Goal: Task Accomplishment & Management: Manage account settings

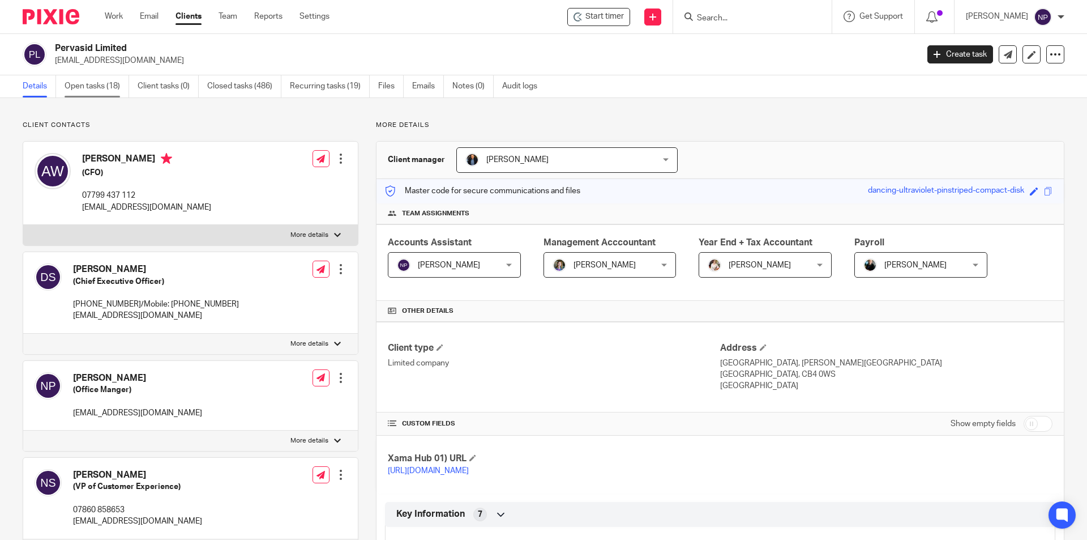
click at [103, 82] on link "Open tasks (18)" at bounding box center [97, 86] width 65 height 22
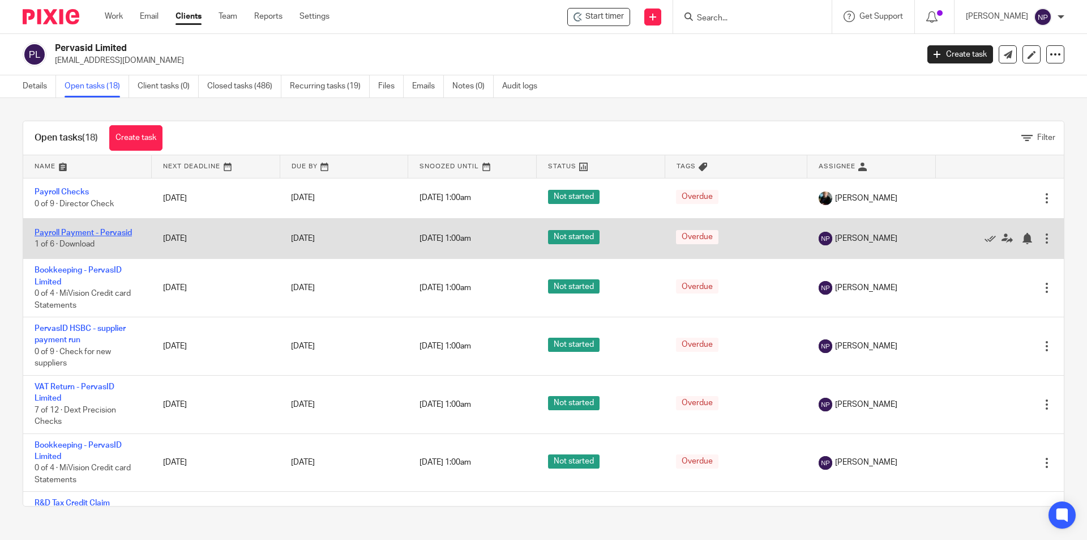
click at [119, 231] on link "Payroll Payment - Pervasid" at bounding box center [83, 233] width 97 height 8
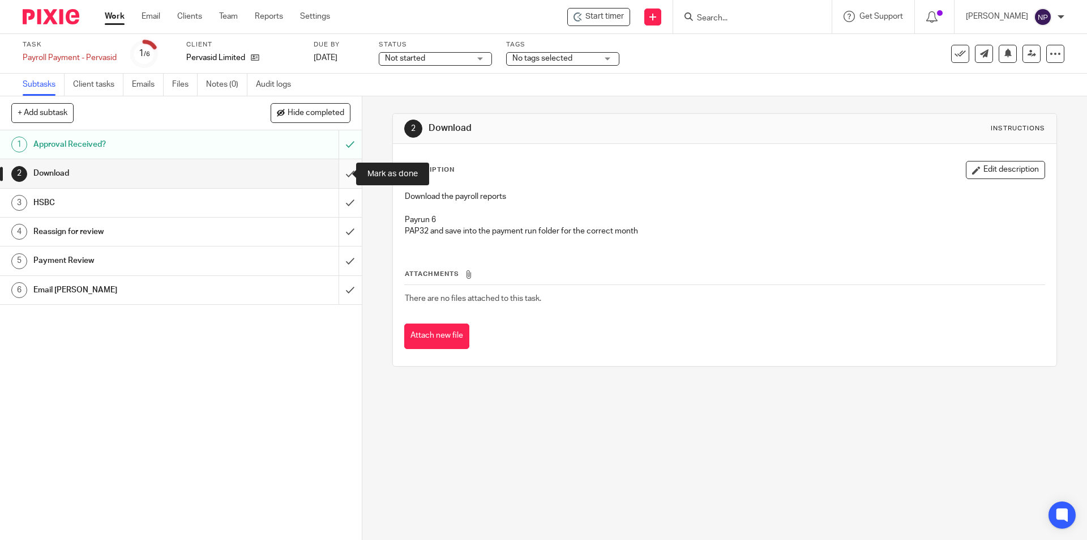
click at [343, 169] on input "submit" at bounding box center [181, 173] width 362 height 28
click at [337, 206] on input "submit" at bounding box center [181, 203] width 362 height 28
click at [340, 234] on input "submit" at bounding box center [181, 231] width 362 height 28
click at [339, 257] on input "submit" at bounding box center [181, 260] width 362 height 28
click at [339, 287] on input "submit" at bounding box center [181, 290] width 362 height 28
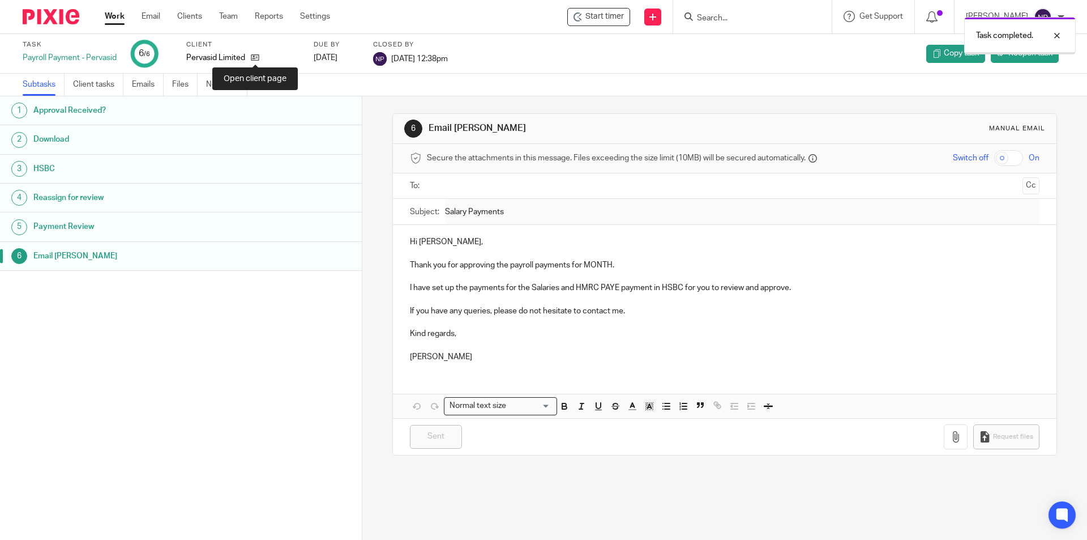
click at [257, 61] on icon at bounding box center [255, 57] width 8 height 8
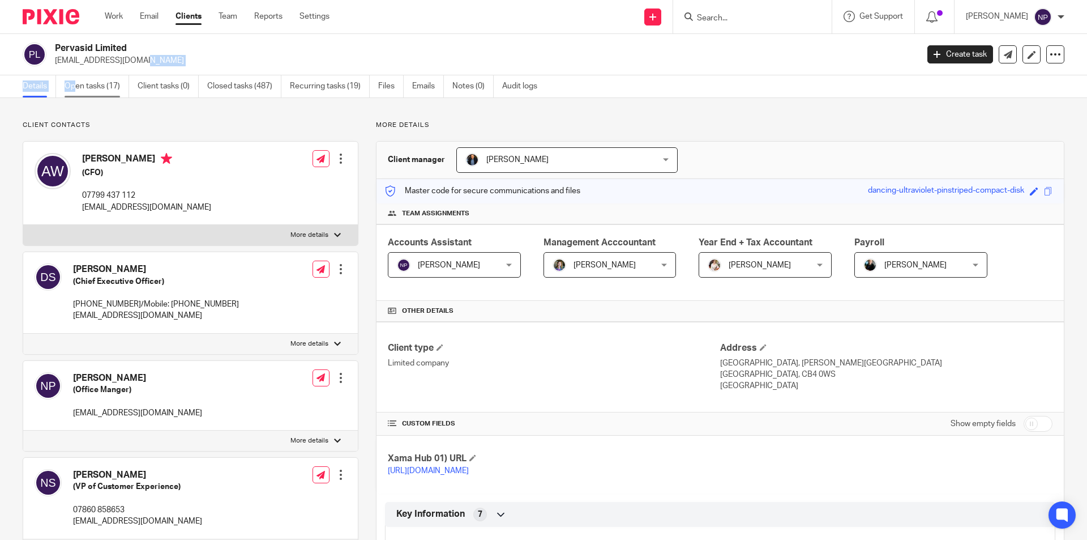
drag, startPoint x: 74, startPoint y: 74, endPoint x: 87, endPoint y: 89, distance: 19.7
click at [81, 82] on main "Pervasid Limited ssabesan@pervasid.com Create task Update from Companies House …" at bounding box center [543, 270] width 1087 height 540
click at [92, 93] on link "Open tasks (17)" at bounding box center [97, 86] width 65 height 22
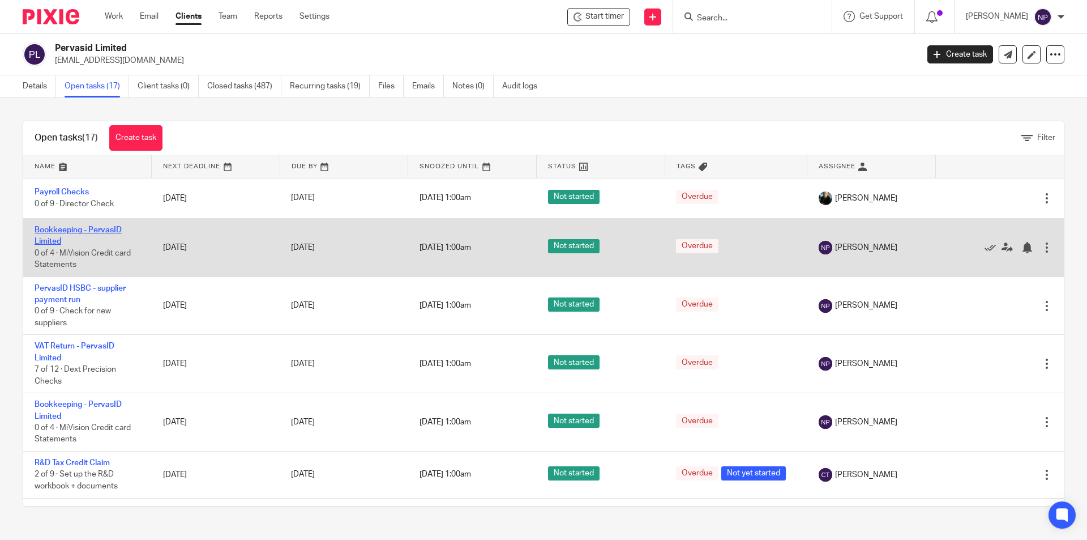
click at [111, 229] on link "Bookkeeping - PervasID Limited" at bounding box center [78, 235] width 87 height 19
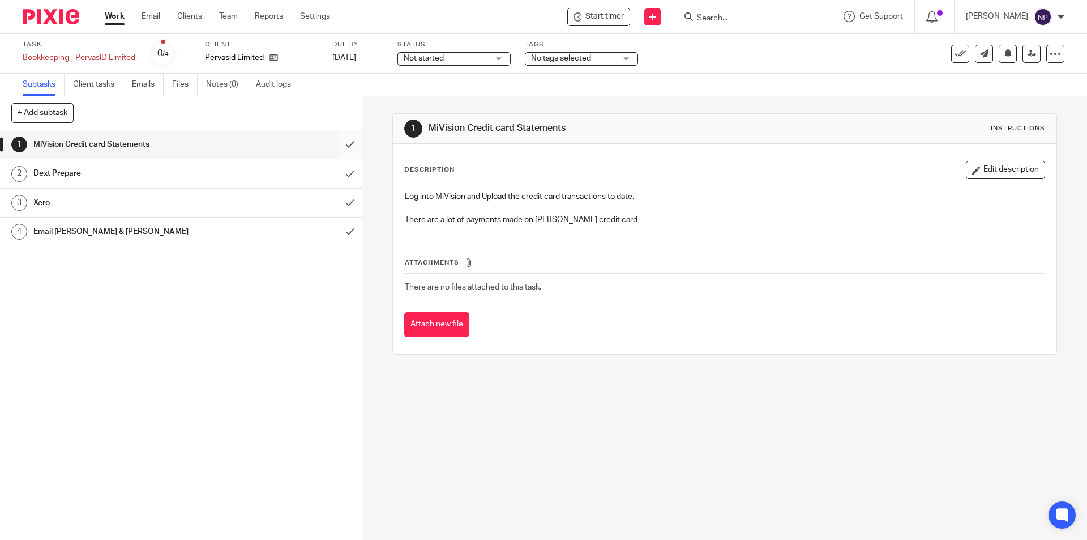
drag, startPoint x: 339, startPoint y: 145, endPoint x: 340, endPoint y: 152, distance: 7.4
click at [339, 148] on input "submit" at bounding box center [181, 144] width 362 height 28
click at [343, 176] on input "submit" at bounding box center [181, 173] width 362 height 28
drag, startPoint x: 343, startPoint y: 197, endPoint x: 339, endPoint y: 230, distance: 33.2
click at [343, 198] on input "submit" at bounding box center [181, 203] width 362 height 28
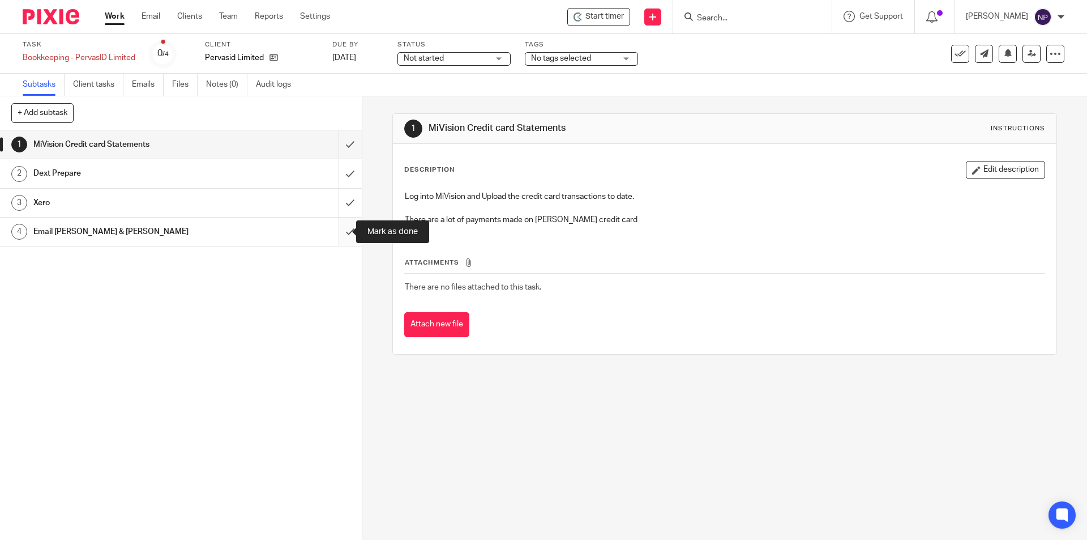
click at [339, 232] on input "submit" at bounding box center [181, 231] width 362 height 28
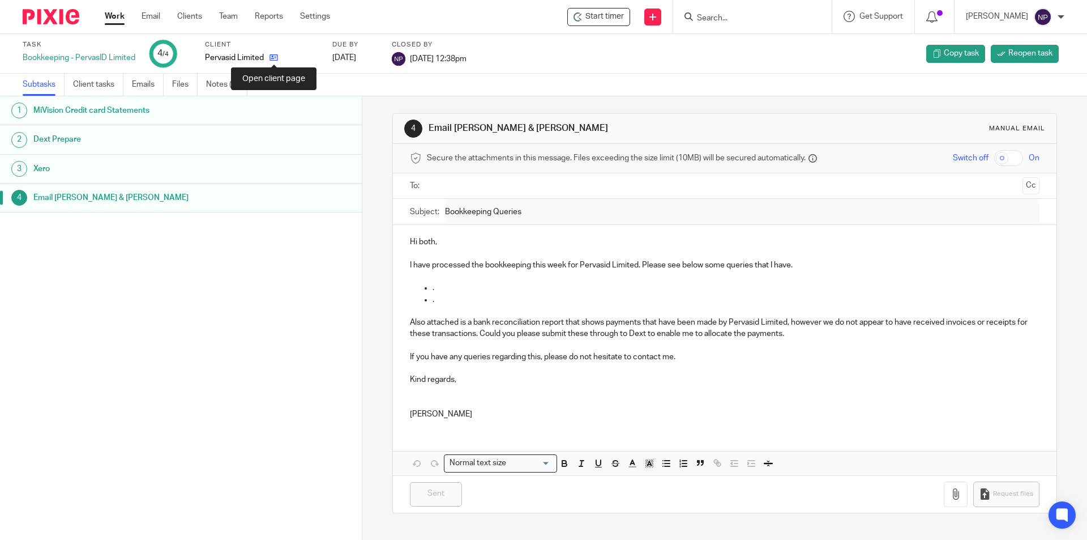
click at [275, 56] on icon at bounding box center [274, 57] width 8 height 8
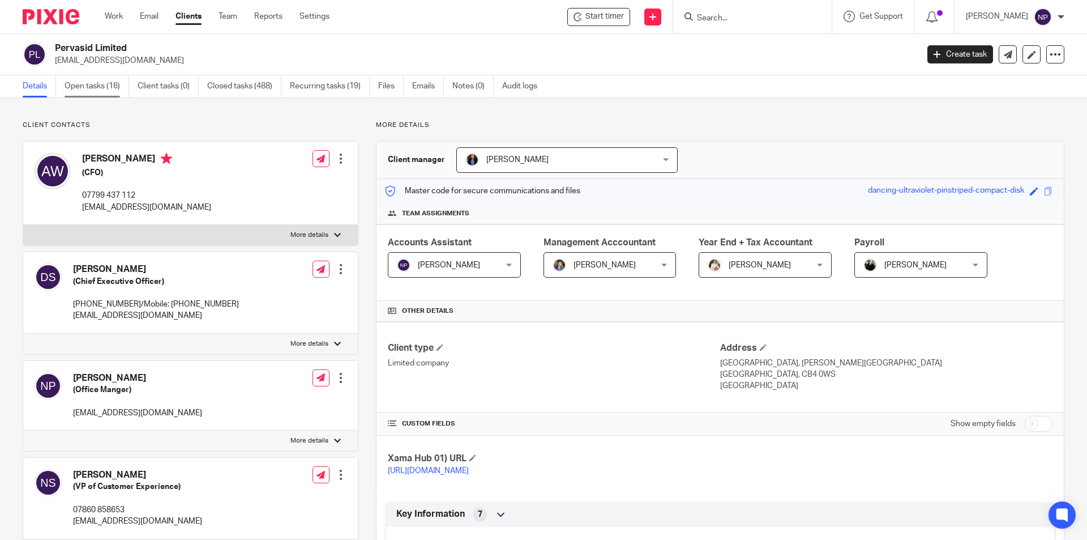
click at [90, 83] on link "Open tasks (16)" at bounding box center [97, 86] width 65 height 22
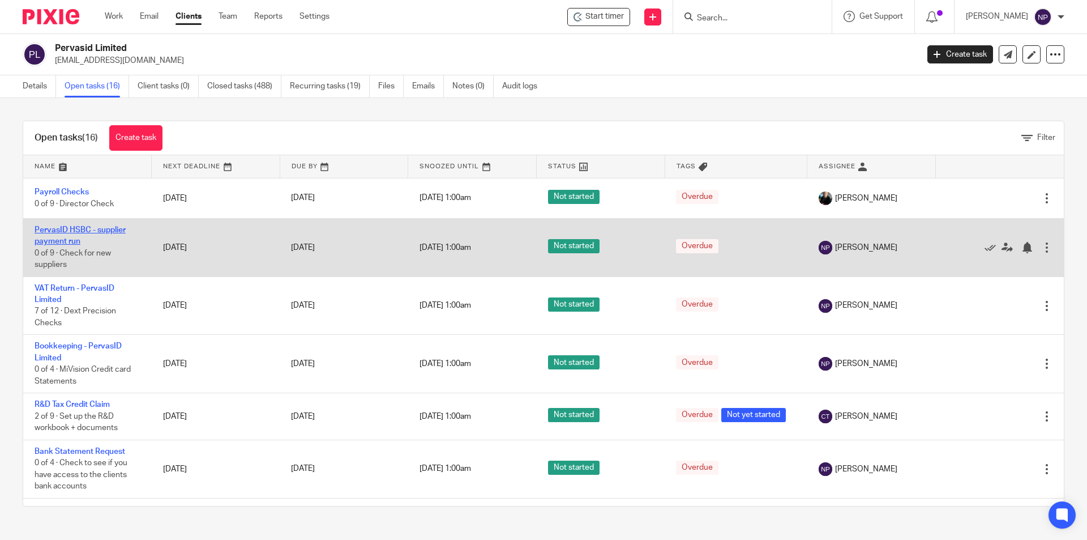
click at [123, 230] on link "PervasID HSBC - supplier payment run" at bounding box center [80, 235] width 91 height 19
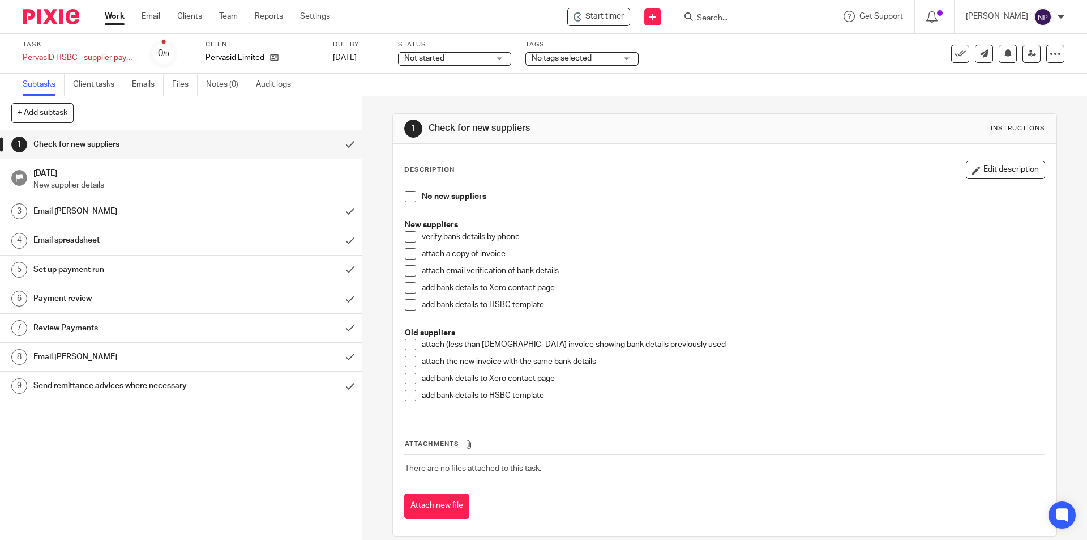
click at [407, 201] on span at bounding box center [410, 196] width 11 height 11
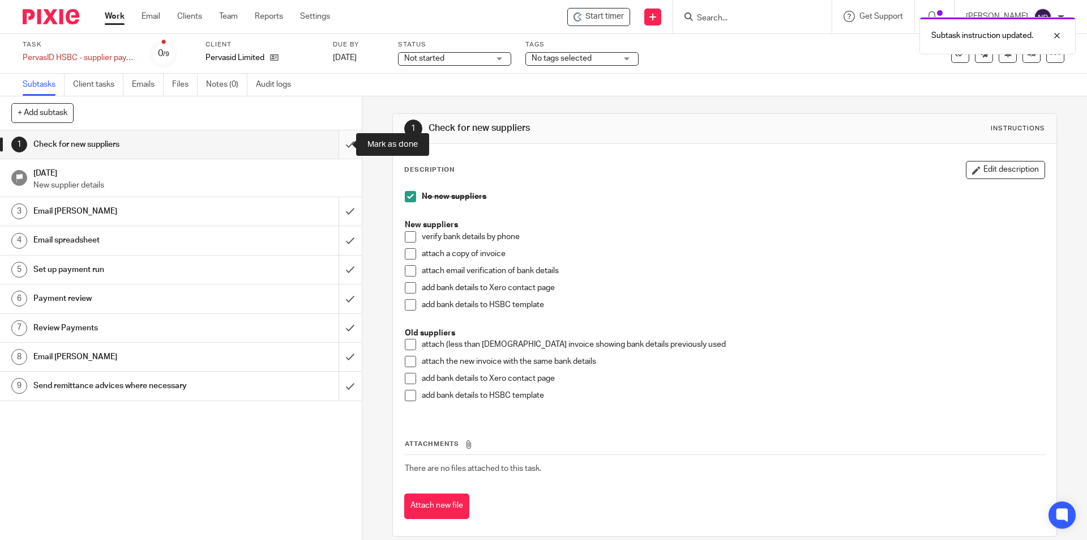
click at [340, 144] on input "submit" at bounding box center [181, 144] width 362 height 28
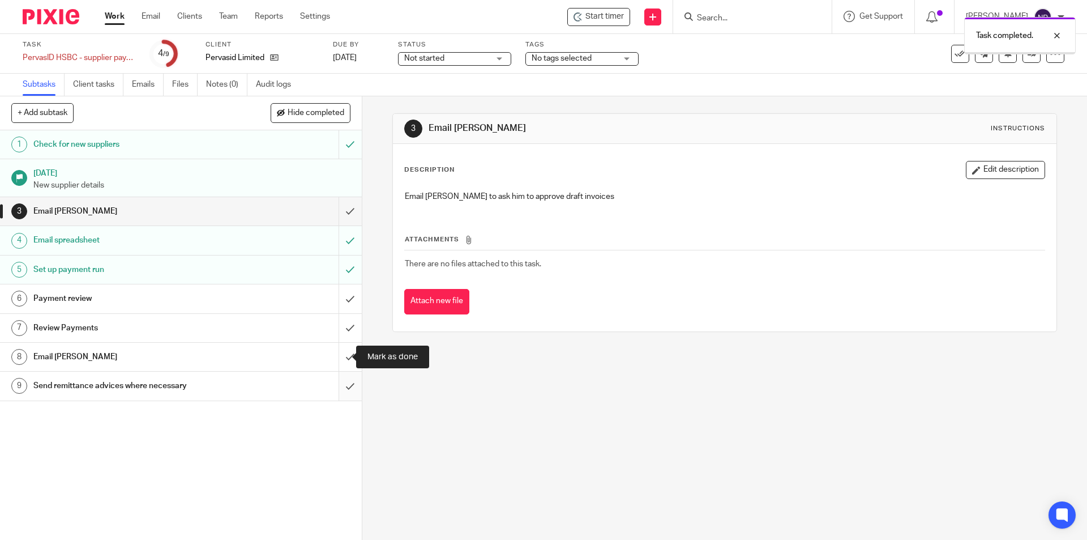
click at [342, 357] on input "submit" at bounding box center [181, 357] width 362 height 28
click at [341, 379] on input "submit" at bounding box center [181, 385] width 362 height 28
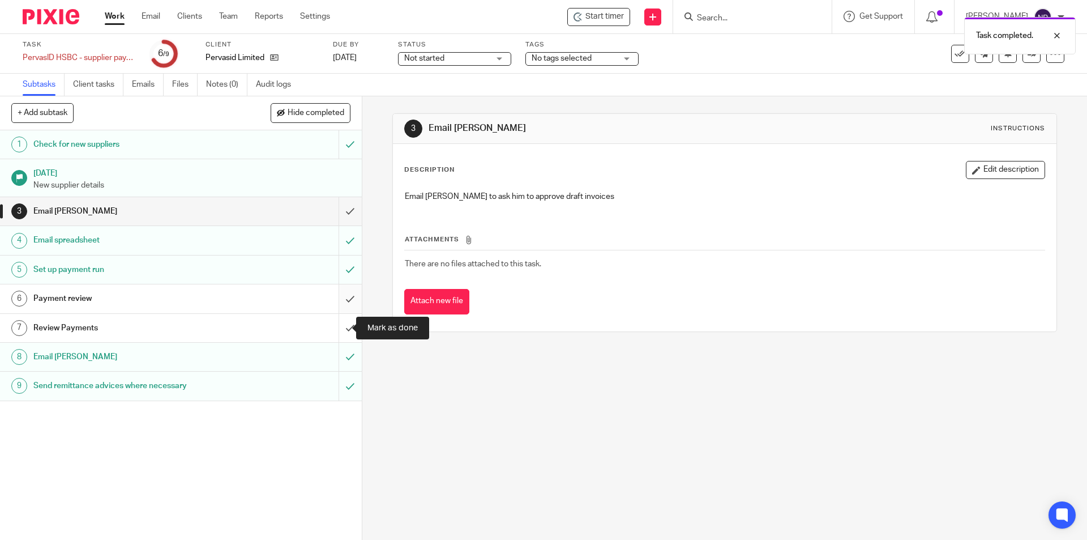
drag, startPoint x: 340, startPoint y: 324, endPoint x: 339, endPoint y: 309, distance: 14.8
click at [339, 322] on input "submit" at bounding box center [181, 328] width 362 height 28
click at [339, 302] on input "submit" at bounding box center [181, 298] width 362 height 28
click at [336, 219] on input "submit" at bounding box center [181, 211] width 362 height 28
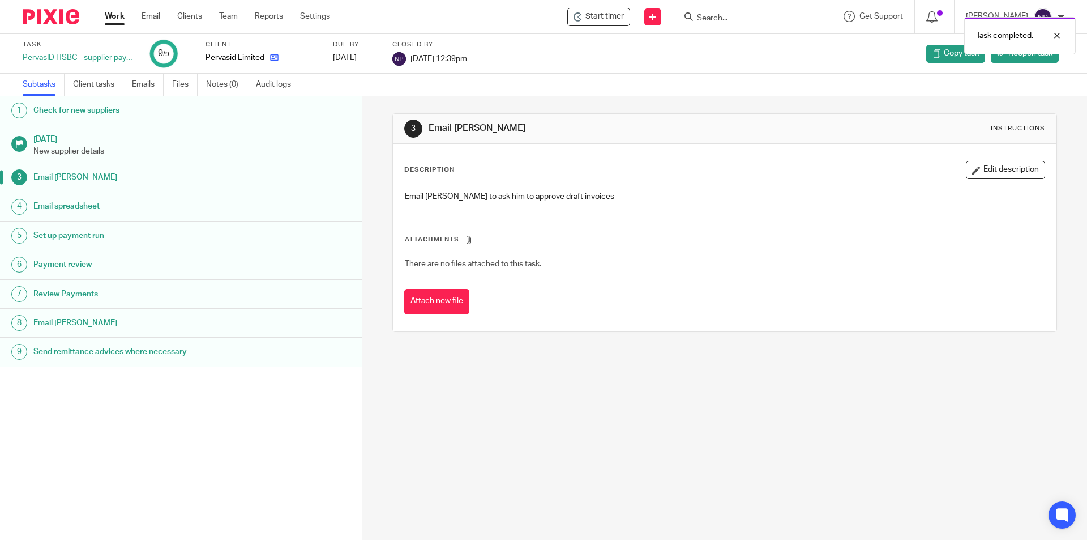
click at [268, 59] on link at bounding box center [271, 57] width 14 height 11
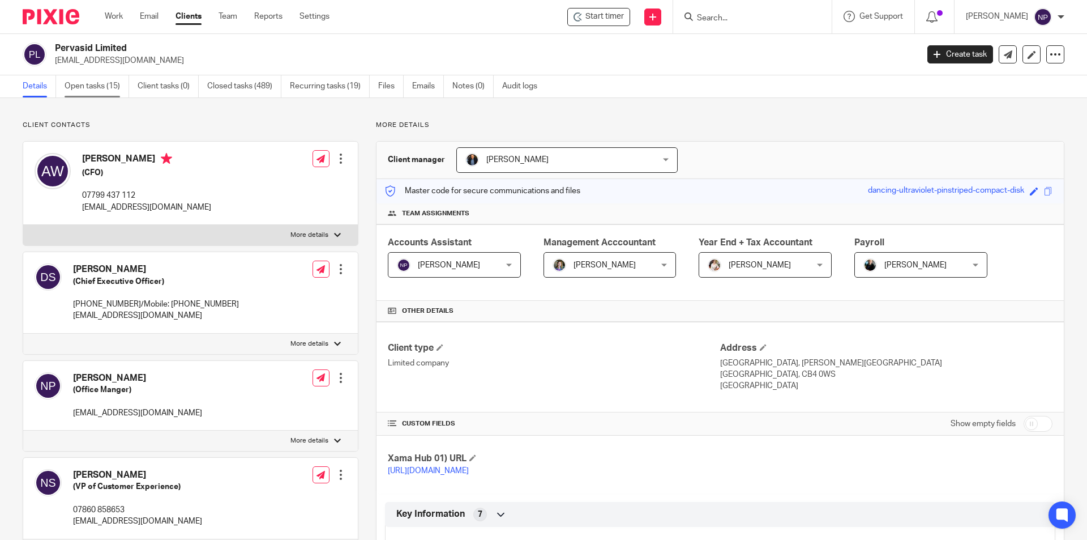
click at [118, 91] on link "Open tasks (15)" at bounding box center [97, 86] width 65 height 22
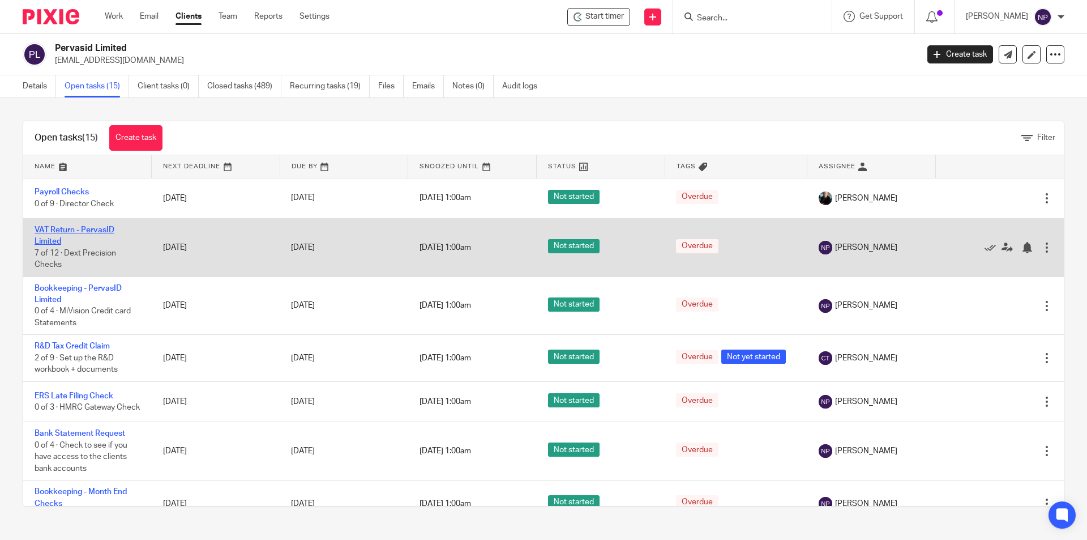
click at [93, 230] on link "VAT Return - PervasID Limited" at bounding box center [75, 235] width 80 height 19
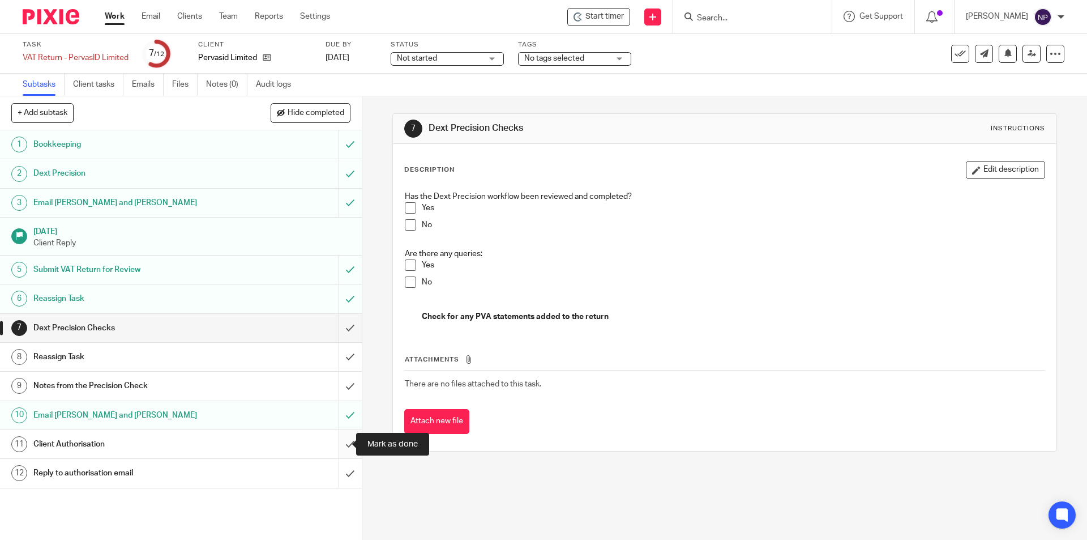
drag, startPoint x: 341, startPoint y: 438, endPoint x: 341, endPoint y: 448, distance: 9.6
click at [341, 440] on input "submit" at bounding box center [181, 444] width 362 height 28
click at [343, 480] on input "submit" at bounding box center [181, 473] width 362 height 28
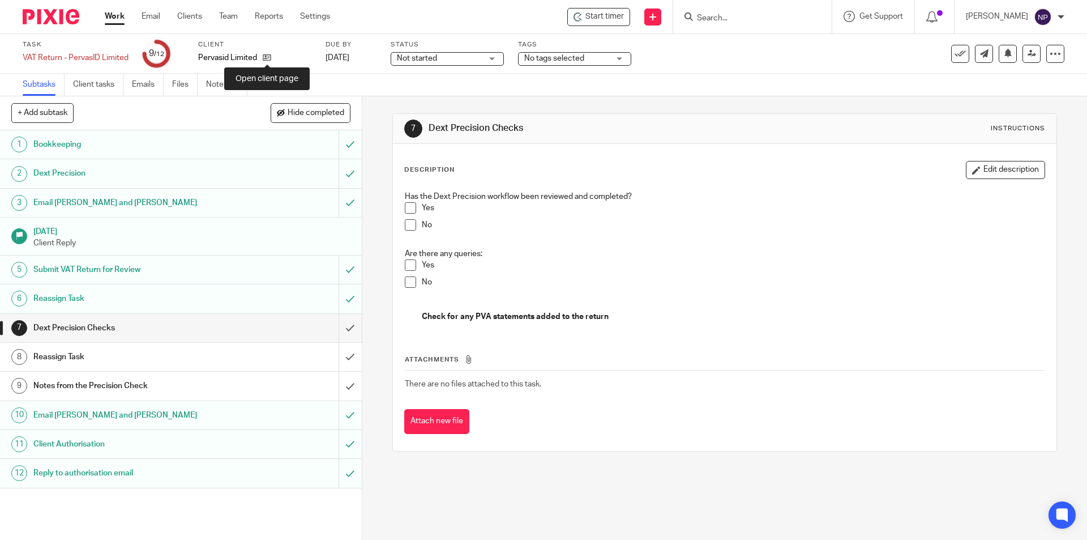
click at [268, 59] on icon at bounding box center [267, 57] width 8 height 8
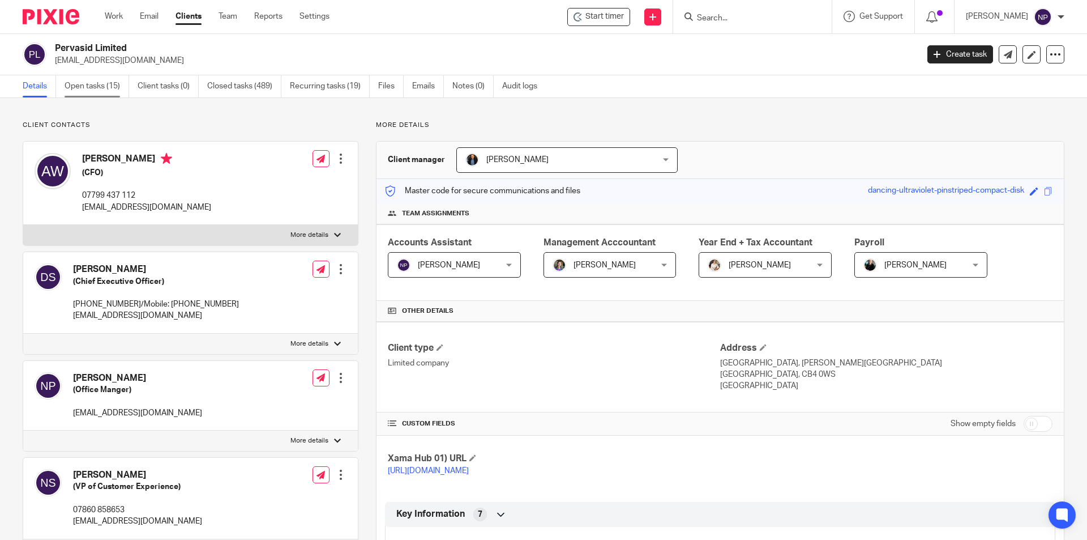
click at [93, 88] on link "Open tasks (15)" at bounding box center [97, 86] width 65 height 22
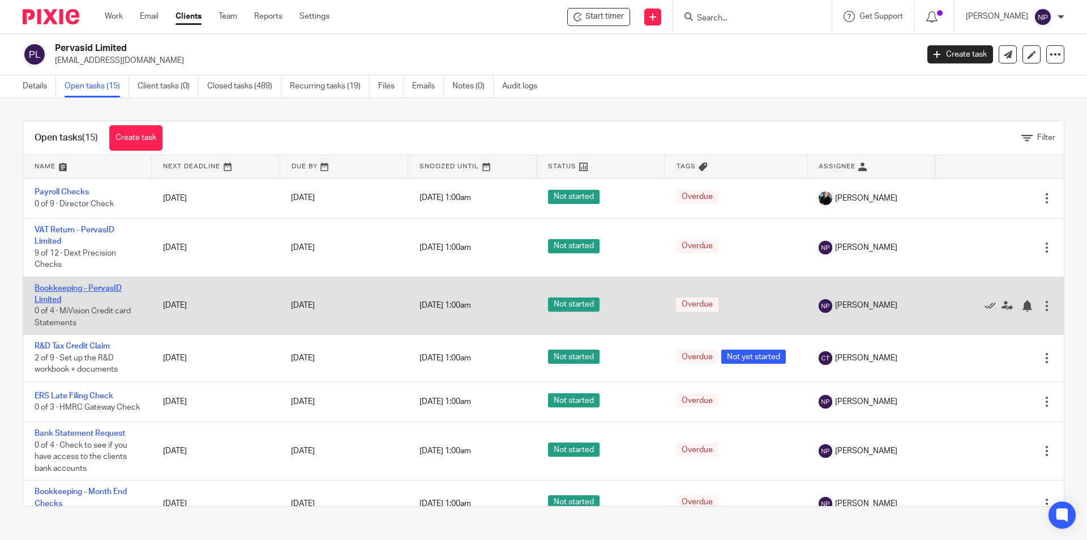
click at [109, 289] on link "Bookkeeping - PervasID Limited" at bounding box center [78, 293] width 87 height 19
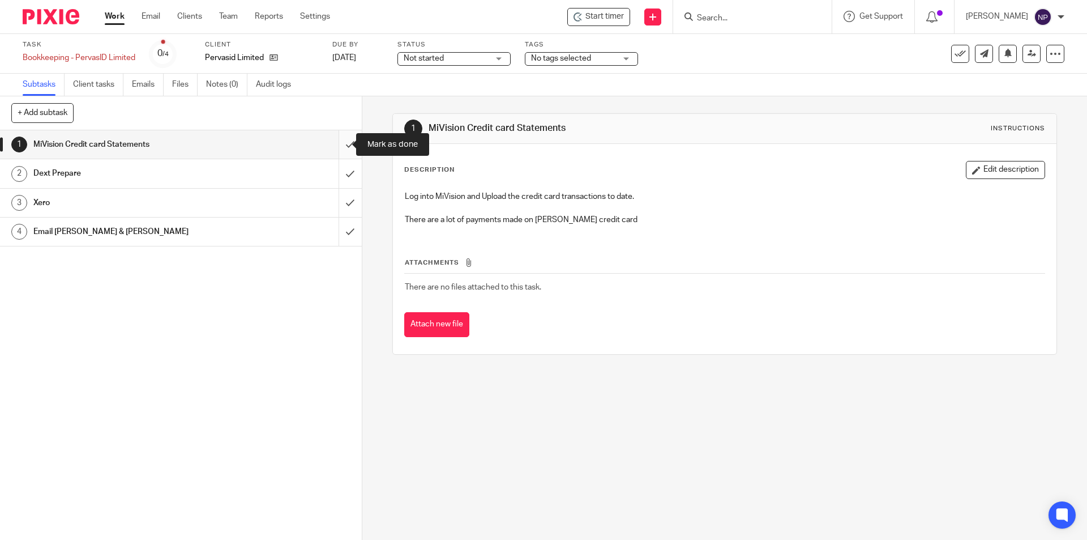
drag, startPoint x: 339, startPoint y: 140, endPoint x: 340, endPoint y: 148, distance: 7.4
click at [339, 142] on input "submit" at bounding box center [181, 144] width 362 height 28
drag, startPoint x: 342, startPoint y: 166, endPoint x: 344, endPoint y: 196, distance: 29.5
click at [342, 167] on input "submit" at bounding box center [181, 173] width 362 height 28
drag, startPoint x: 344, startPoint y: 196, endPoint x: 346, endPoint y: 207, distance: 11.0
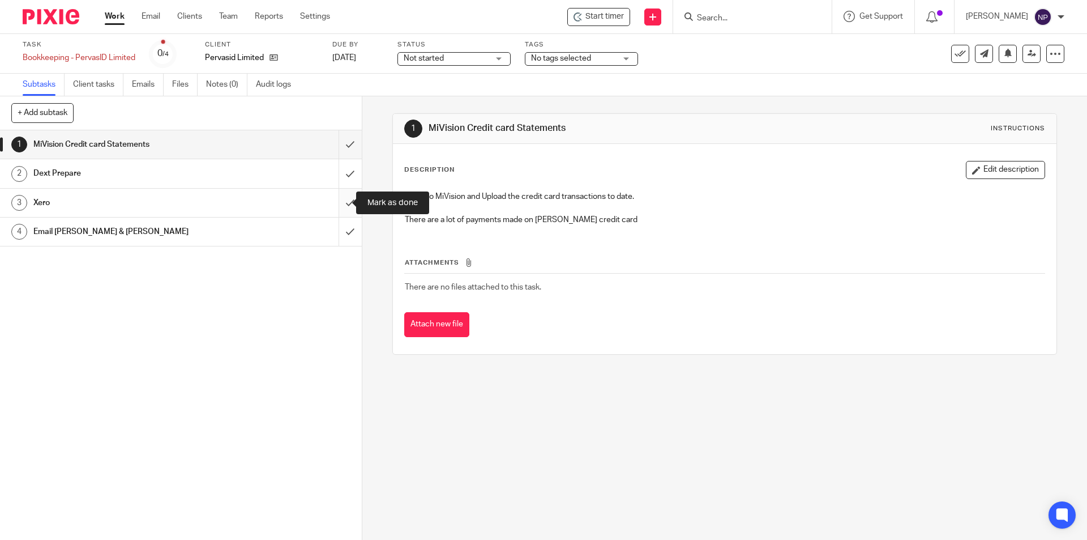
click at [344, 199] on input "submit" at bounding box center [181, 203] width 362 height 28
click at [344, 229] on input "submit" at bounding box center [181, 231] width 362 height 28
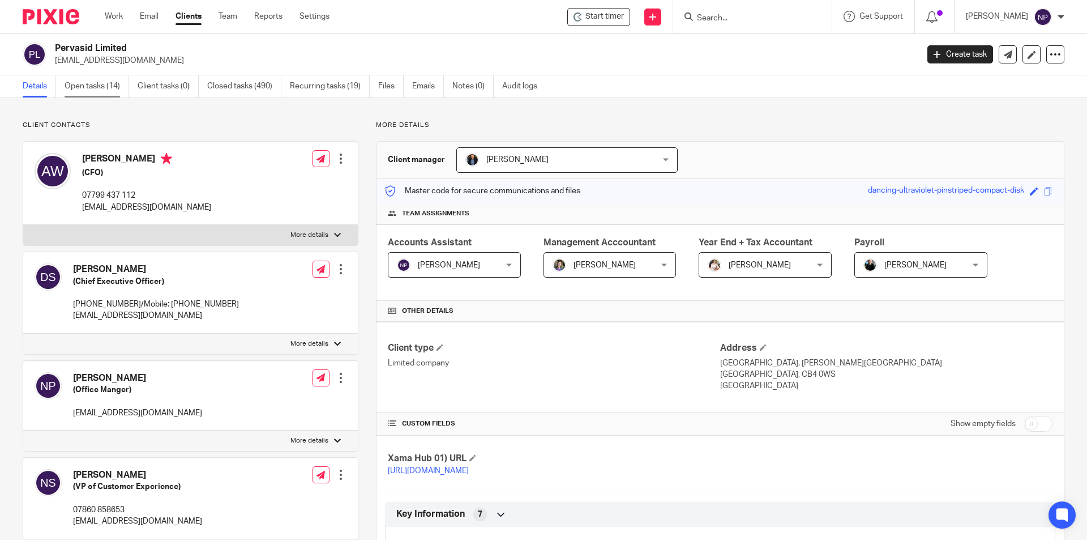
click at [108, 85] on link "Open tasks (14)" at bounding box center [97, 86] width 65 height 22
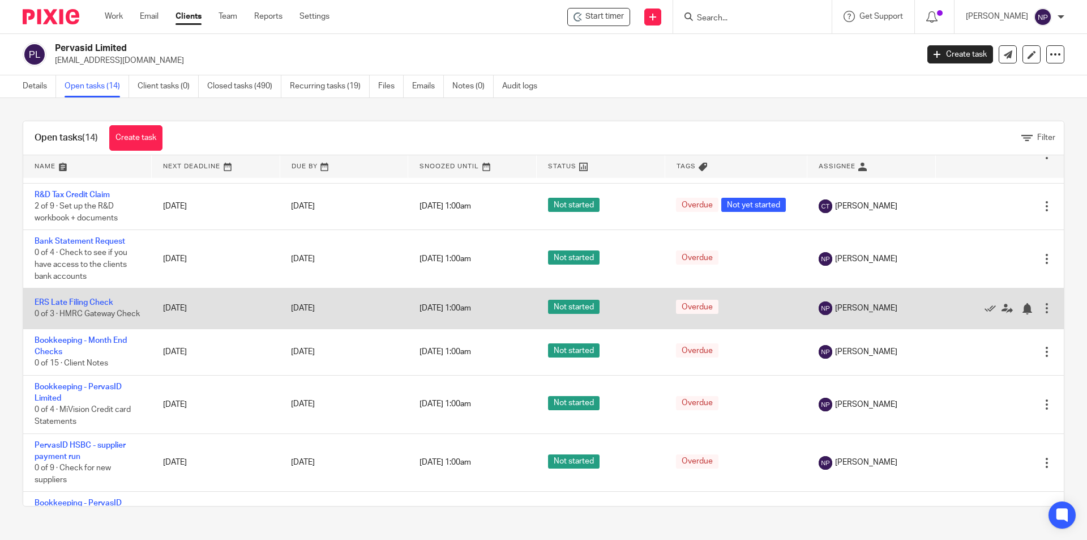
scroll to position [113, 0]
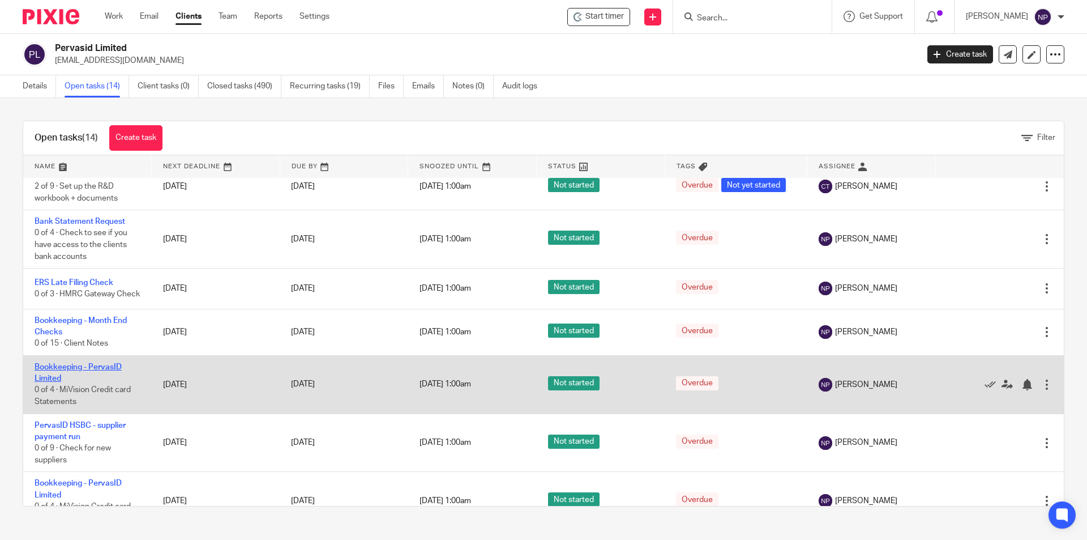
click at [112, 374] on link "Bookkeeping - PervasID Limited" at bounding box center [78, 372] width 87 height 19
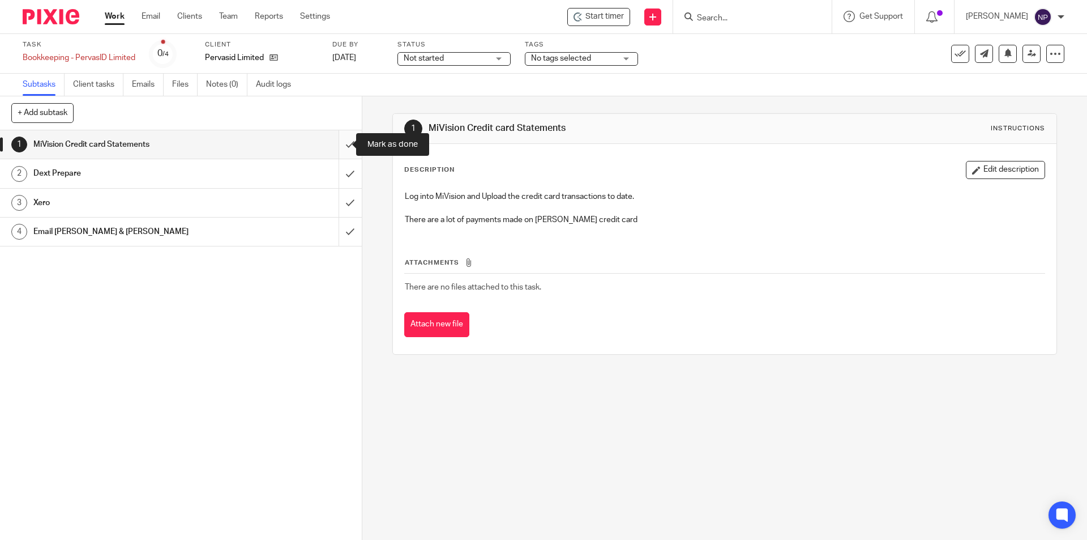
drag, startPoint x: 341, startPoint y: 143, endPoint x: 354, endPoint y: 186, distance: 44.4
click at [345, 149] on input "submit" at bounding box center [181, 144] width 362 height 28
click at [344, 174] on input "submit" at bounding box center [181, 173] width 362 height 28
click at [344, 206] on input "submit" at bounding box center [181, 203] width 362 height 28
click at [345, 239] on input "submit" at bounding box center [181, 231] width 362 height 28
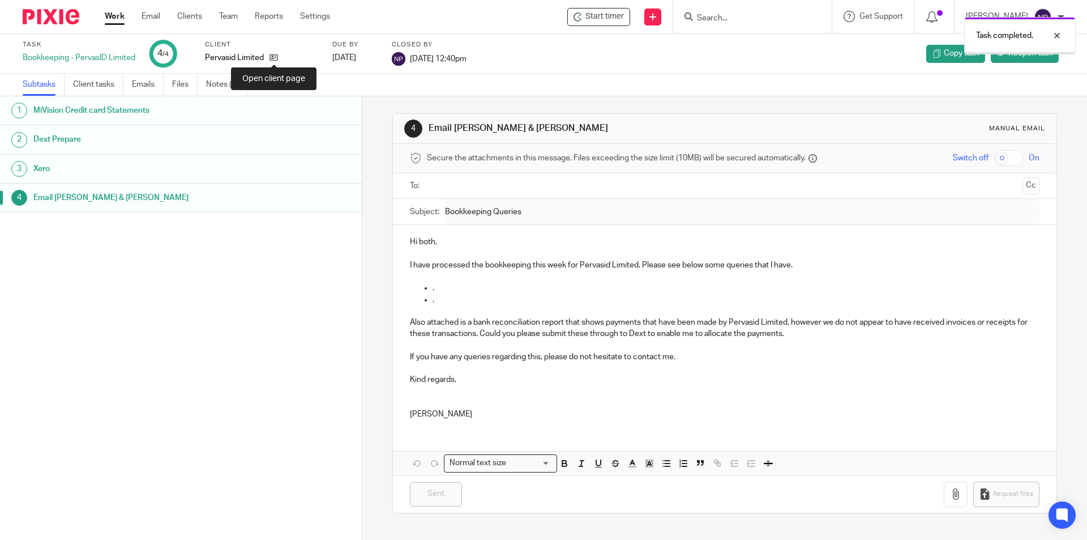
click at [276, 57] on icon at bounding box center [274, 57] width 8 height 8
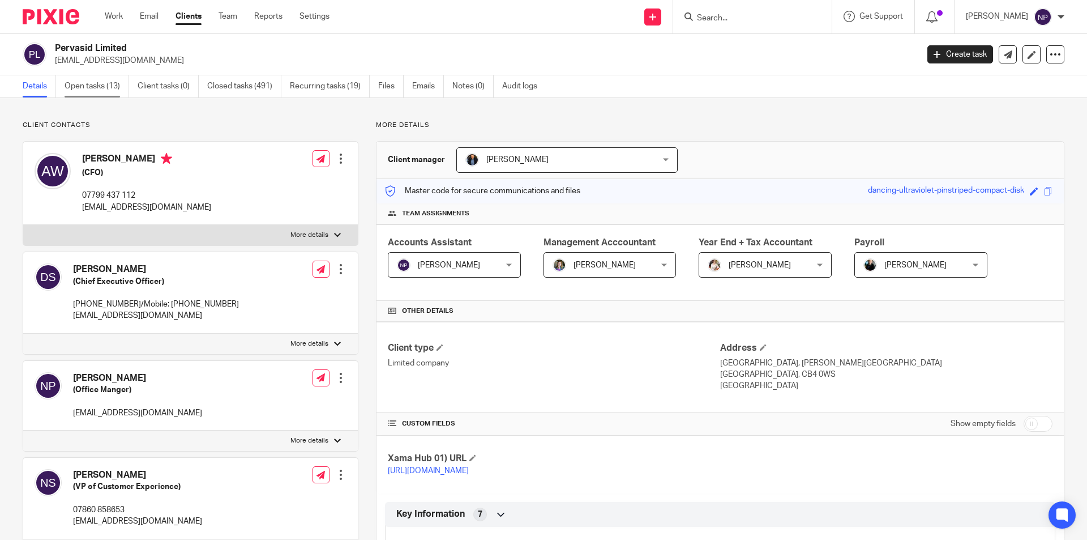
click at [105, 85] on link "Open tasks (13)" at bounding box center [97, 86] width 65 height 22
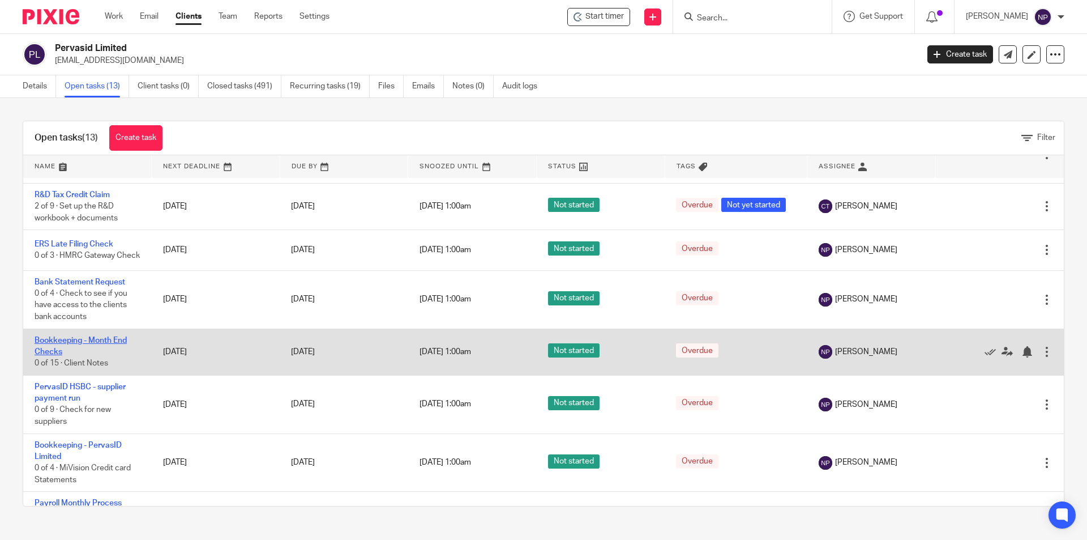
scroll to position [113, 0]
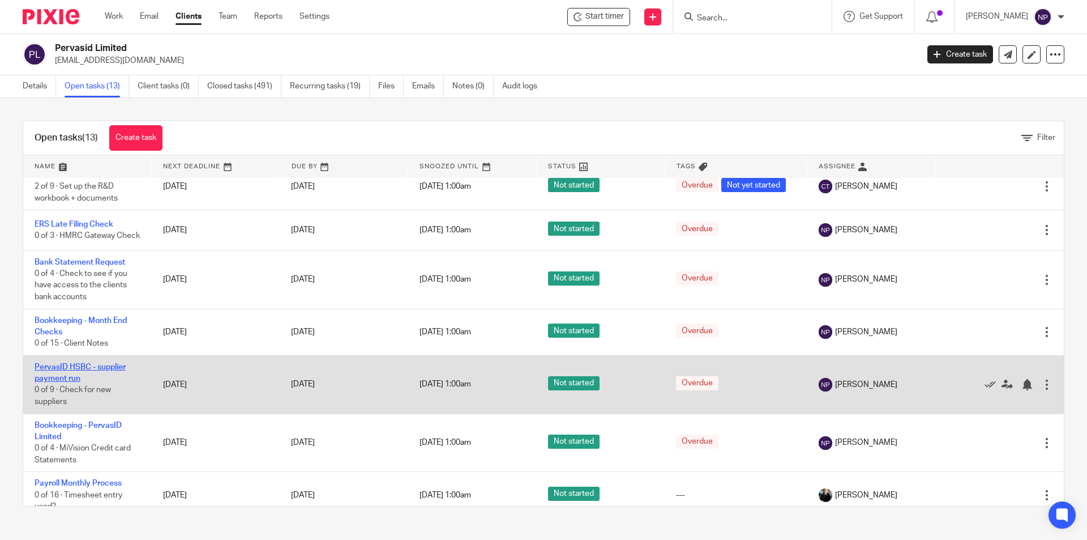
click at [104, 376] on link "PervasID HSBC - supplier payment run" at bounding box center [80, 372] width 91 height 19
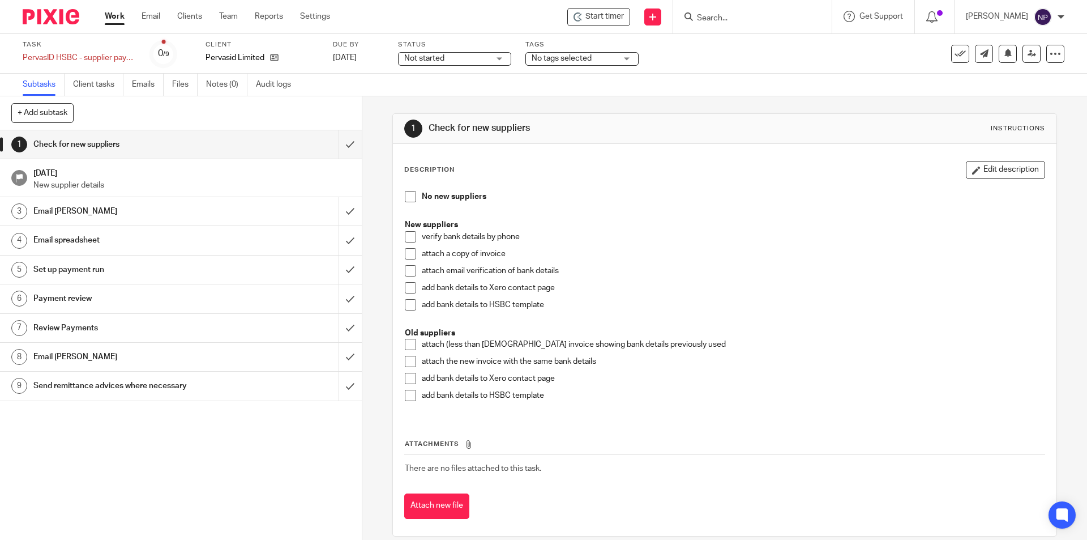
click at [408, 198] on span at bounding box center [410, 196] width 11 height 11
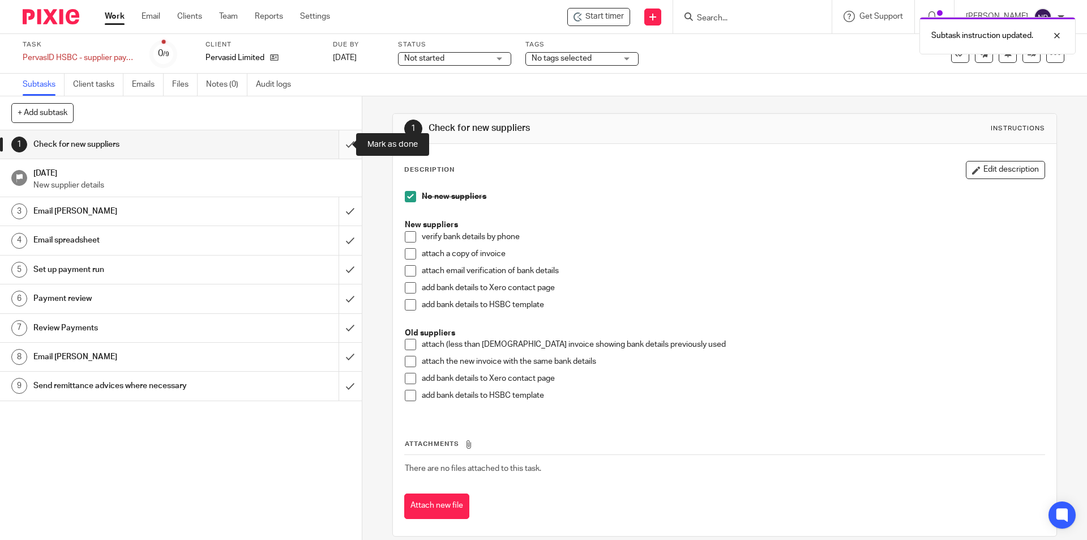
click at [339, 140] on input "submit" at bounding box center [181, 144] width 362 height 28
click at [339, 203] on input "submit" at bounding box center [181, 211] width 362 height 28
drag, startPoint x: 348, startPoint y: 239, endPoint x: 338, endPoint y: 272, distance: 34.4
click at [347, 244] on input "submit" at bounding box center [181, 240] width 362 height 28
drag, startPoint x: 337, startPoint y: 275, endPoint x: 340, endPoint y: 281, distance: 6.1
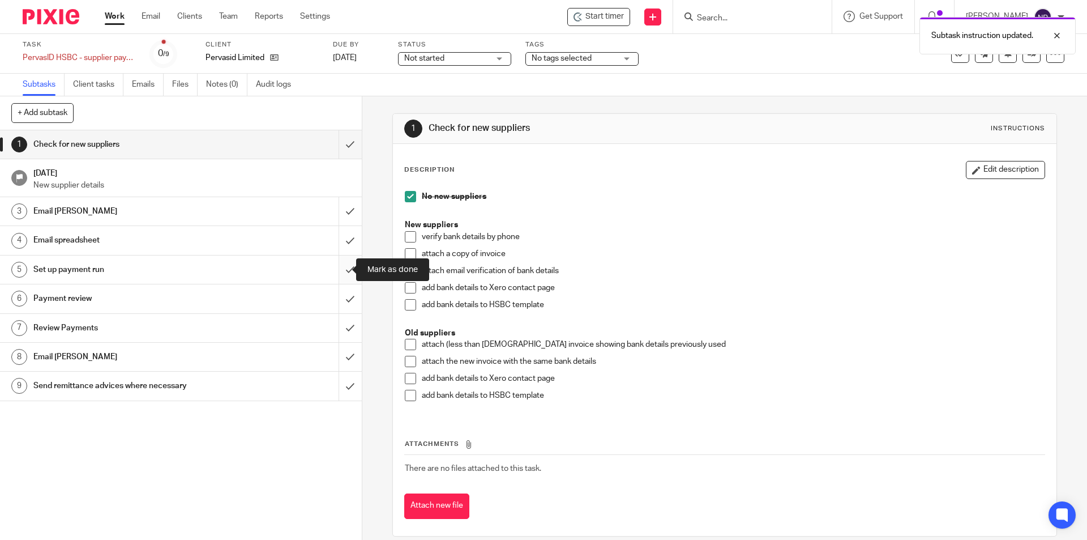
click at [338, 276] on input "submit" at bounding box center [181, 269] width 362 height 28
drag, startPoint x: 342, startPoint y: 296, endPoint x: 343, endPoint y: 301, distance: 5.7
click at [343, 299] on input "submit" at bounding box center [181, 298] width 362 height 28
drag, startPoint x: 343, startPoint y: 326, endPoint x: 341, endPoint y: 351, distance: 24.9
click at [343, 328] on input "submit" at bounding box center [181, 328] width 362 height 28
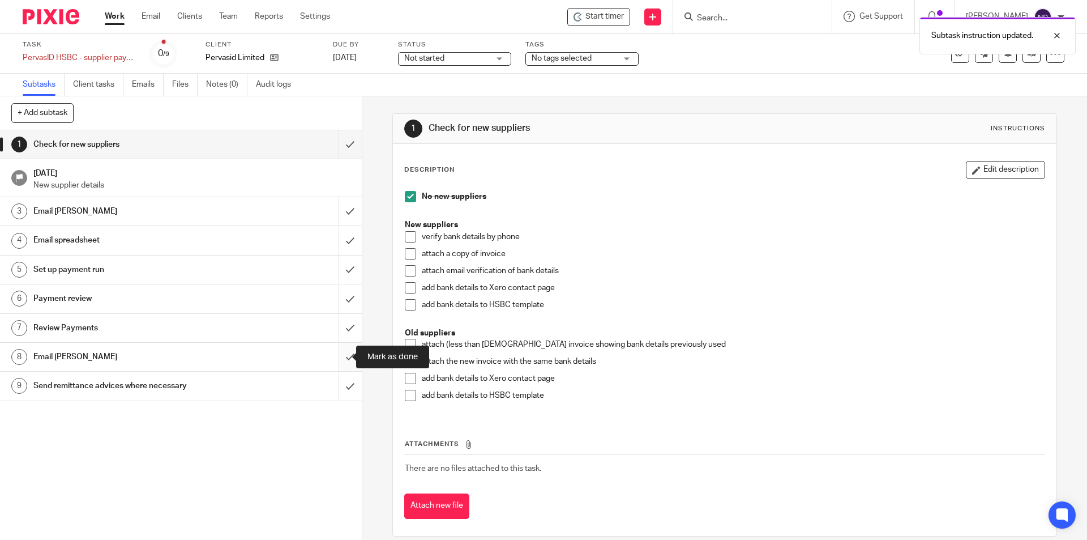
drag, startPoint x: 341, startPoint y: 351, endPoint x: 344, endPoint y: 377, distance: 26.8
click at [341, 352] on input "submit" at bounding box center [181, 357] width 362 height 28
click at [344, 378] on input "submit" at bounding box center [181, 385] width 362 height 28
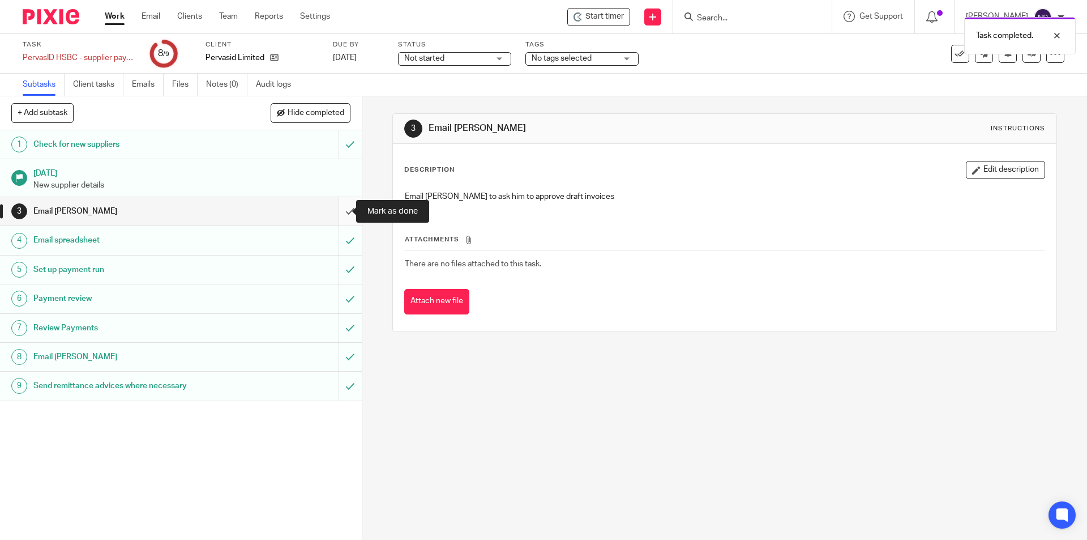
click at [339, 209] on input "submit" at bounding box center [181, 211] width 362 height 28
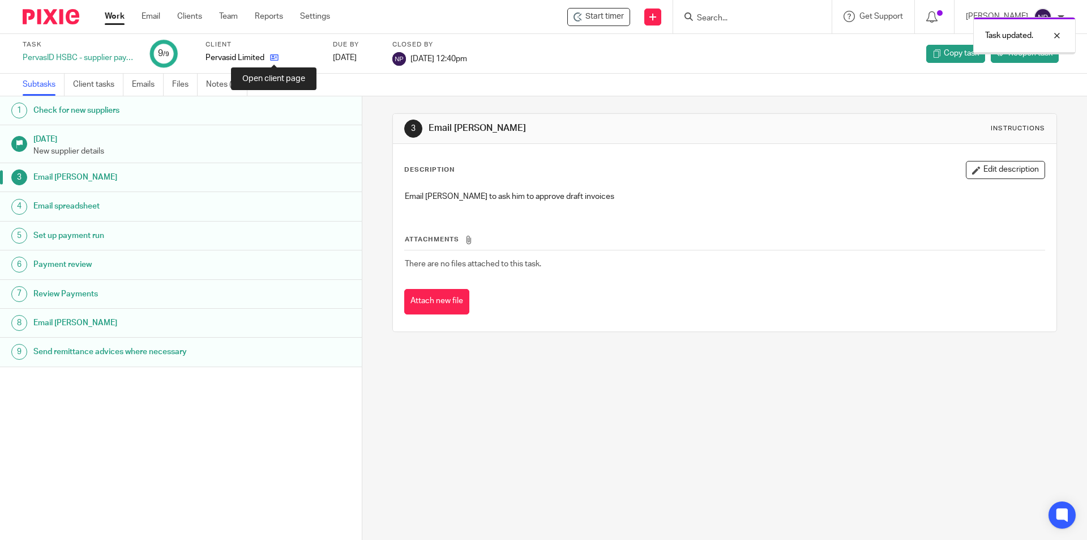
click at [275, 58] on icon at bounding box center [274, 57] width 8 height 8
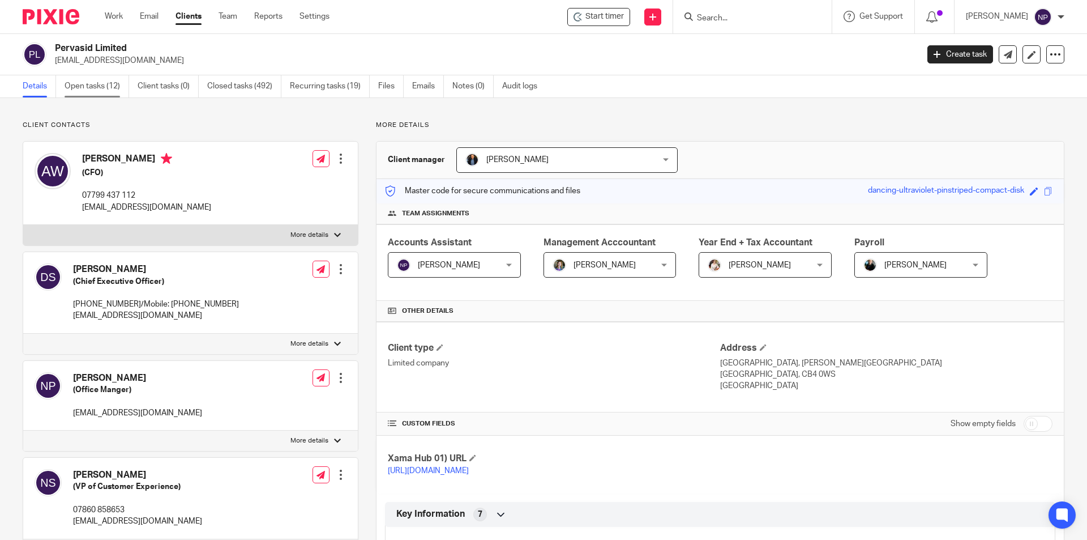
click at [113, 84] on link "Open tasks (12)" at bounding box center [97, 86] width 65 height 22
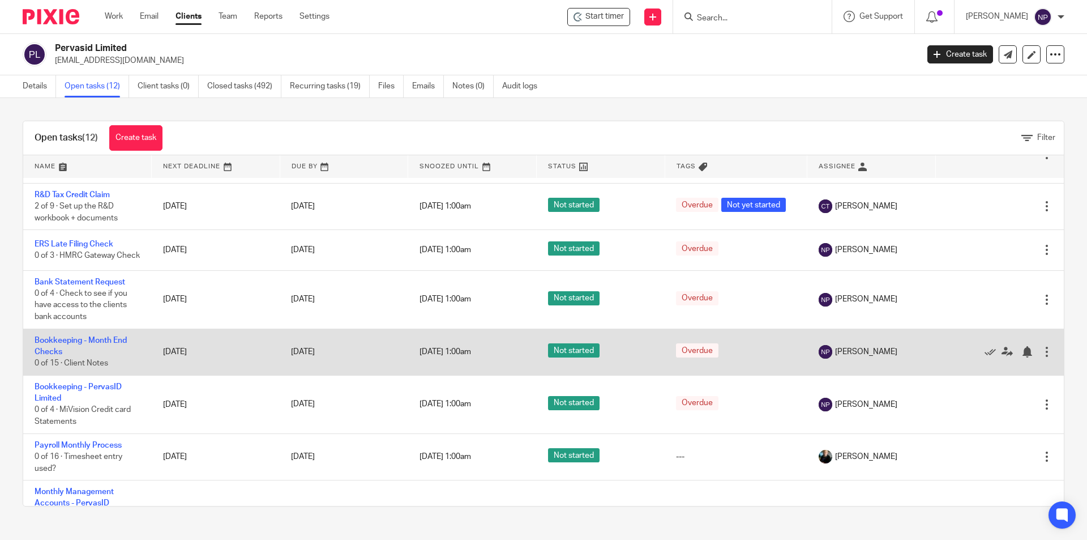
scroll to position [113, 0]
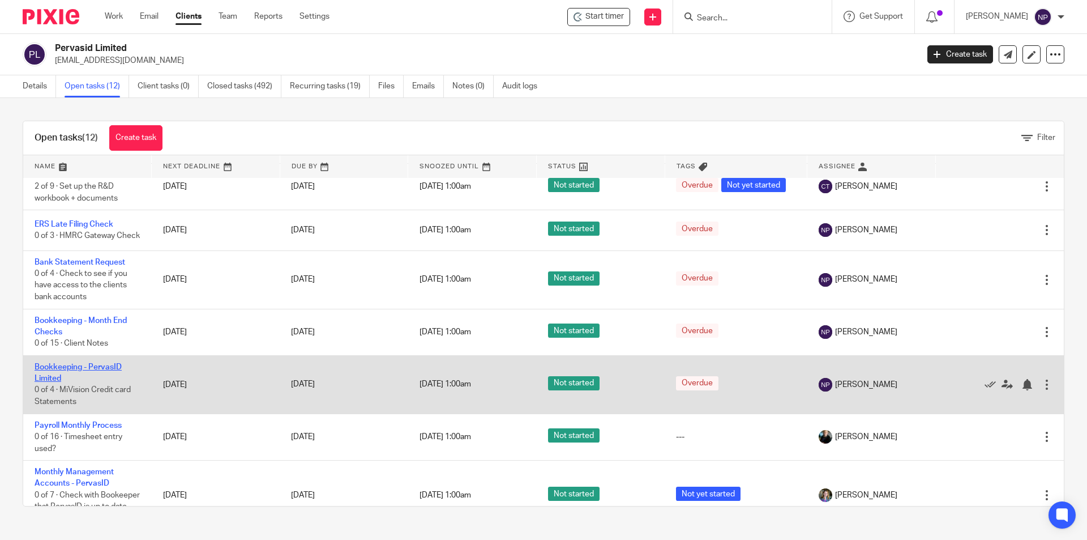
click at [108, 373] on link "Bookkeeping - PervasID Limited" at bounding box center [78, 372] width 87 height 19
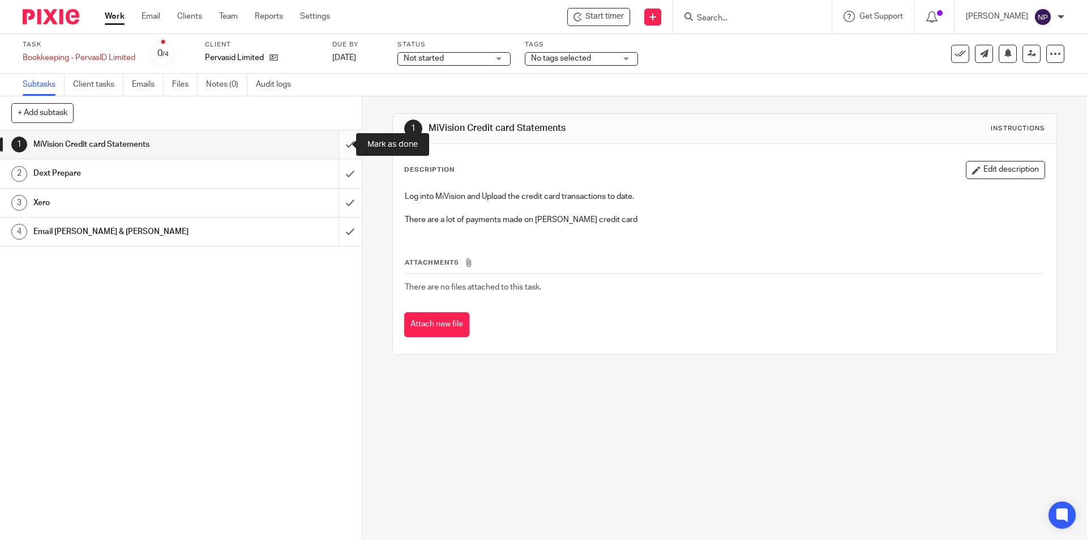
click at [339, 148] on input "submit" at bounding box center [181, 144] width 362 height 28
drag, startPoint x: 341, startPoint y: 172, endPoint x: 343, endPoint y: 183, distance: 11.4
click at [342, 174] on input "submit" at bounding box center [181, 173] width 362 height 28
drag, startPoint x: 343, startPoint y: 201, endPoint x: 343, endPoint y: 223, distance: 21.5
click at [343, 206] on input "submit" at bounding box center [181, 203] width 362 height 28
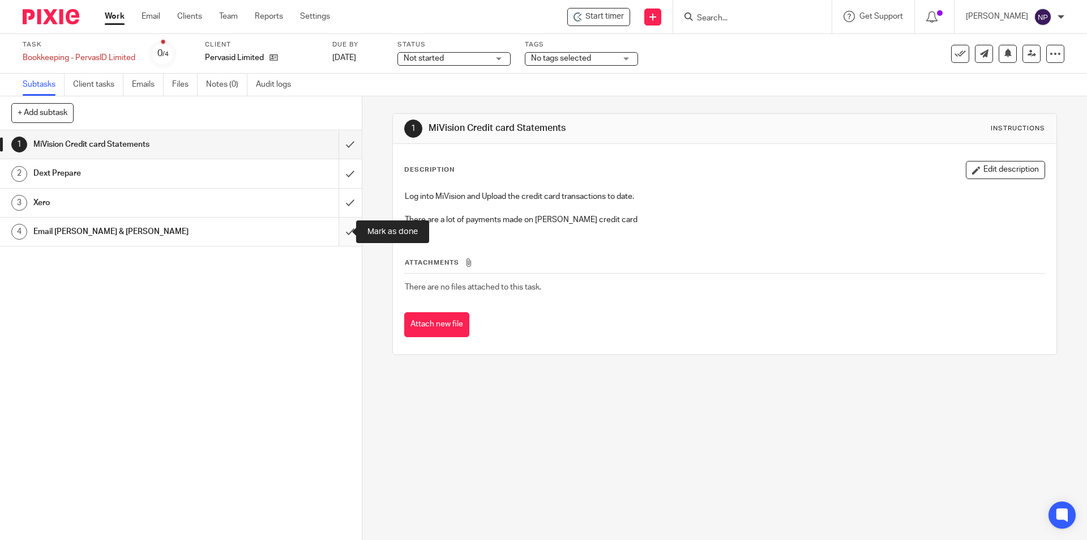
click at [343, 228] on input "submit" at bounding box center [181, 231] width 362 height 28
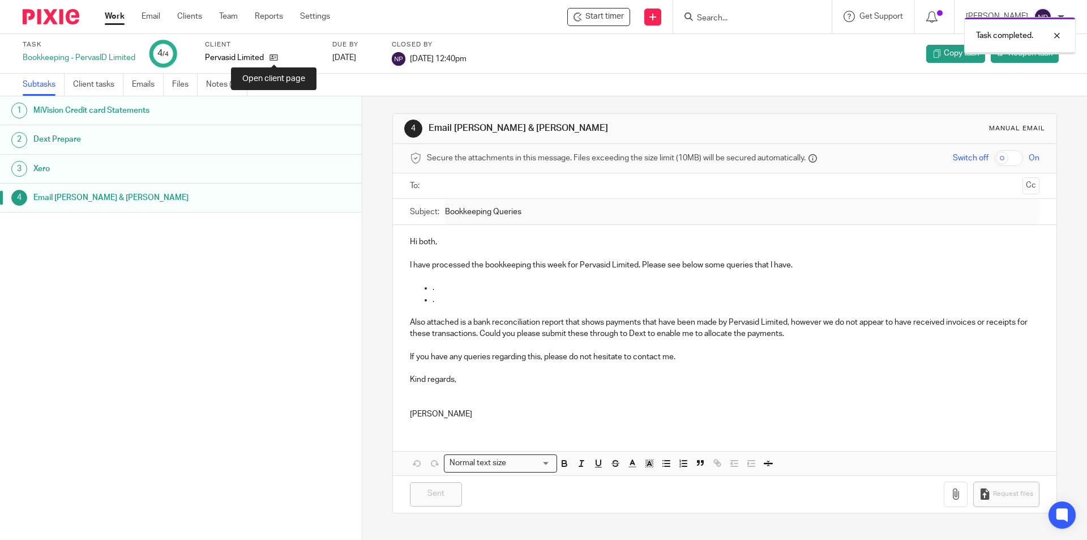
click at [270, 61] on icon at bounding box center [274, 57] width 8 height 8
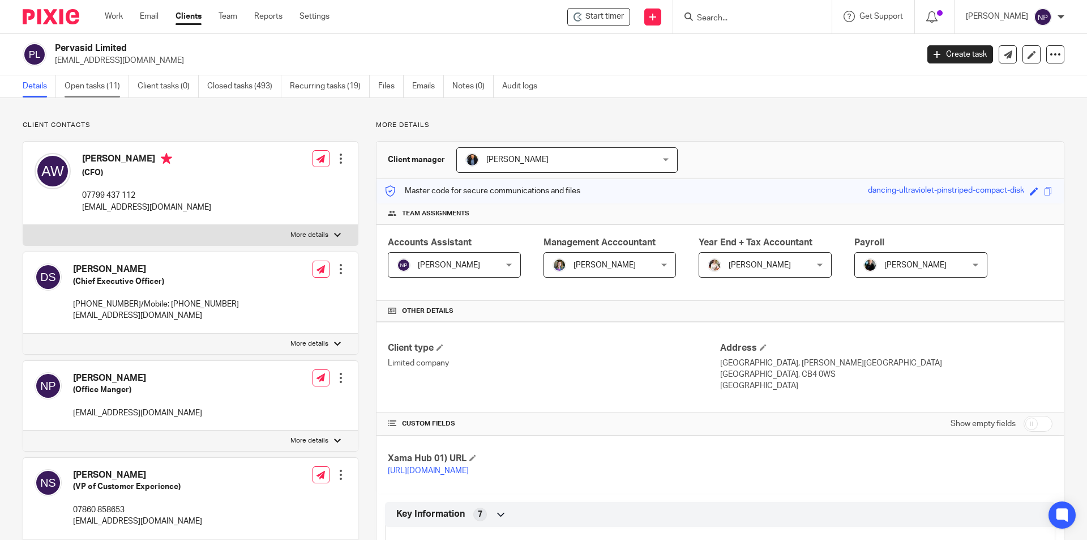
click at [121, 83] on link "Open tasks (11)" at bounding box center [97, 86] width 65 height 22
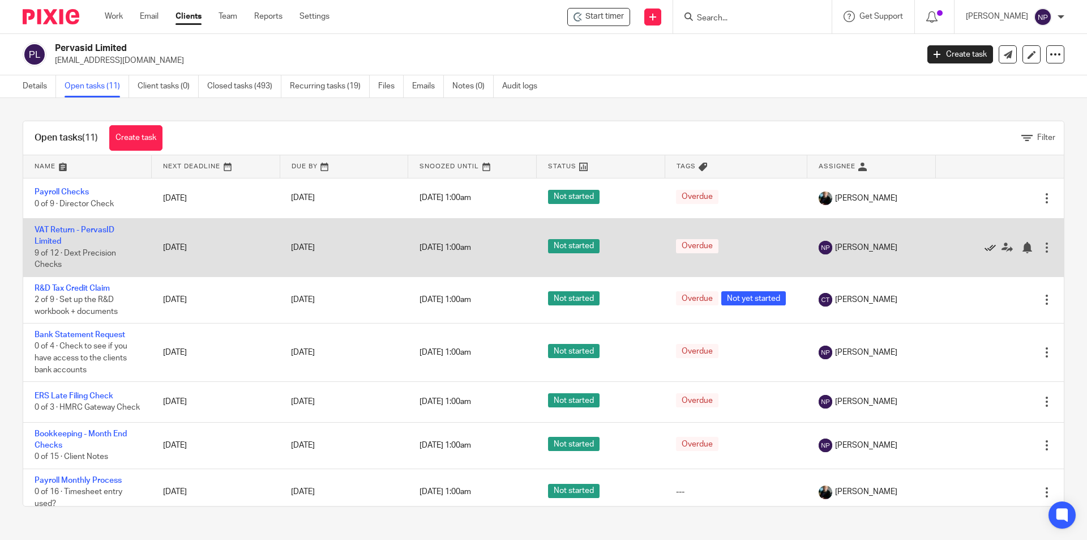
click at [985, 247] on icon at bounding box center [990, 247] width 11 height 11
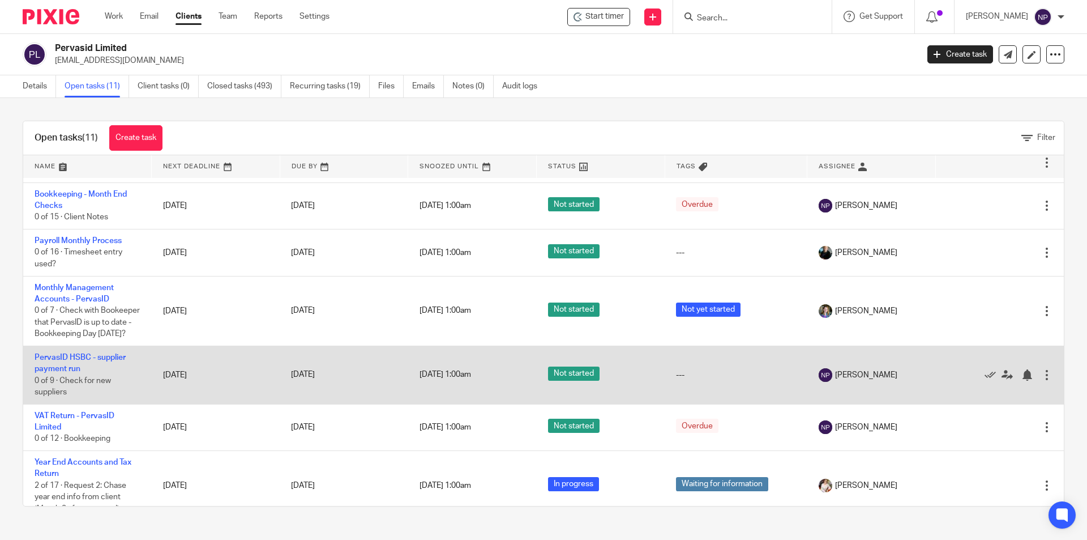
scroll to position [213, 0]
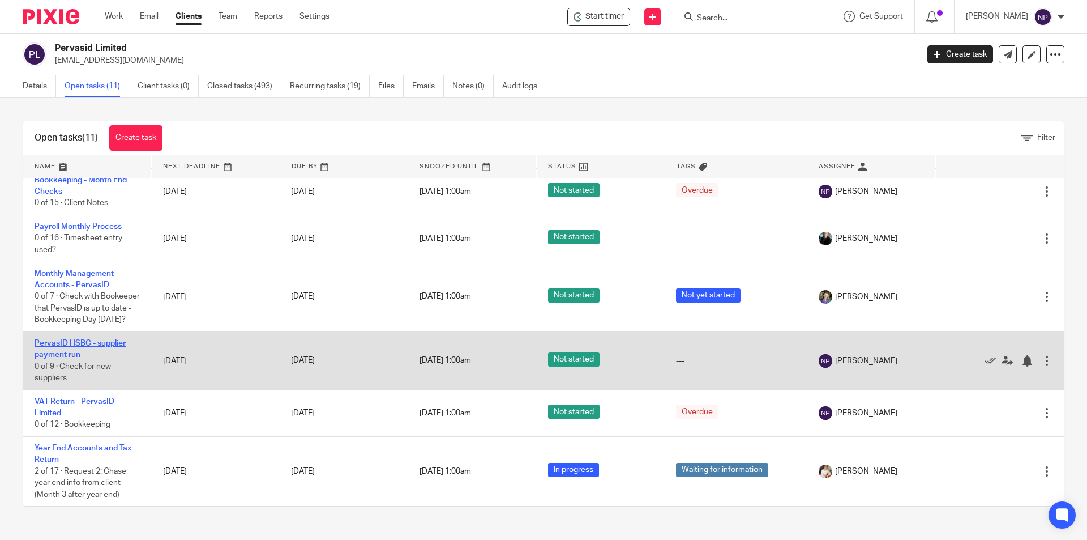
click at [116, 343] on link "PervasID HSBC - supplier payment run" at bounding box center [80, 348] width 91 height 19
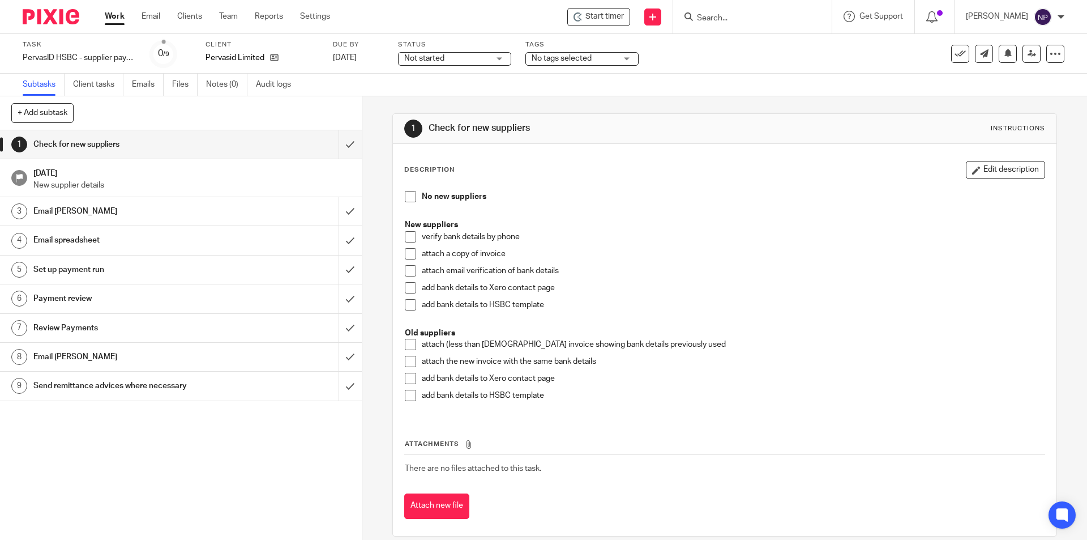
click at [407, 197] on span at bounding box center [410, 196] width 11 height 11
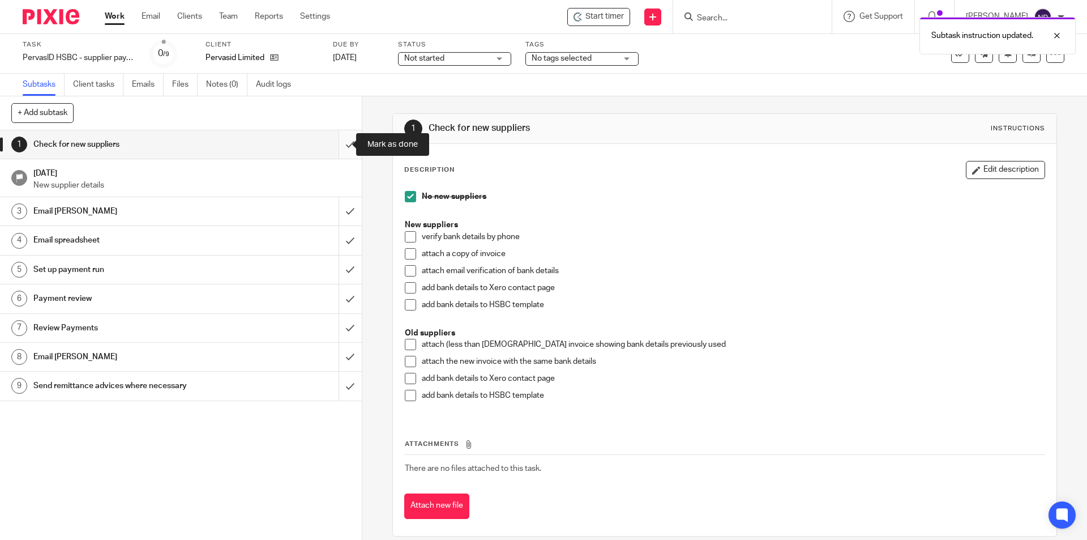
click at [349, 150] on input "submit" at bounding box center [181, 144] width 362 height 28
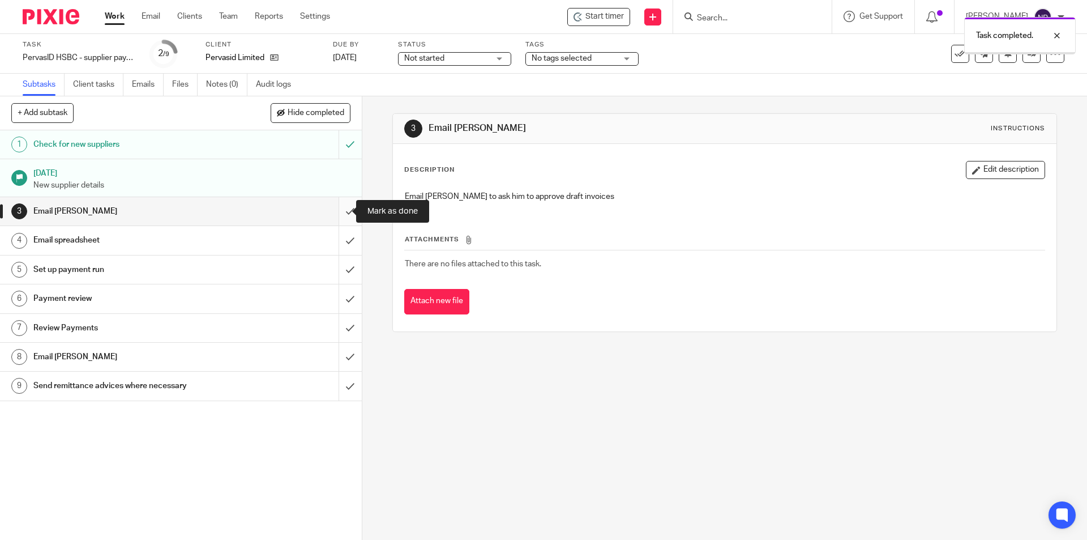
click at [338, 210] on input "submit" at bounding box center [181, 211] width 362 height 28
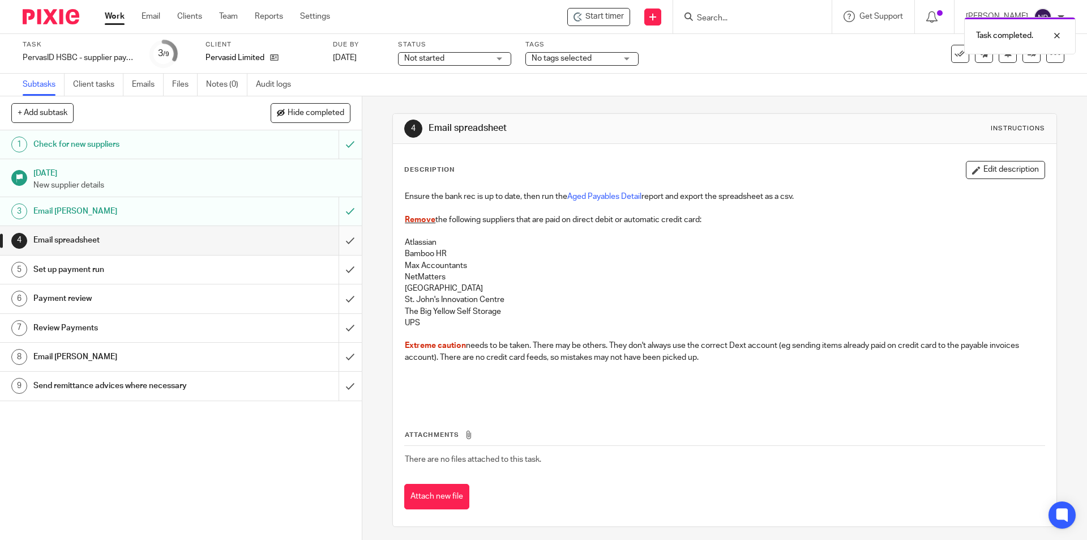
click at [344, 234] on input "submit" at bounding box center [181, 240] width 362 height 28
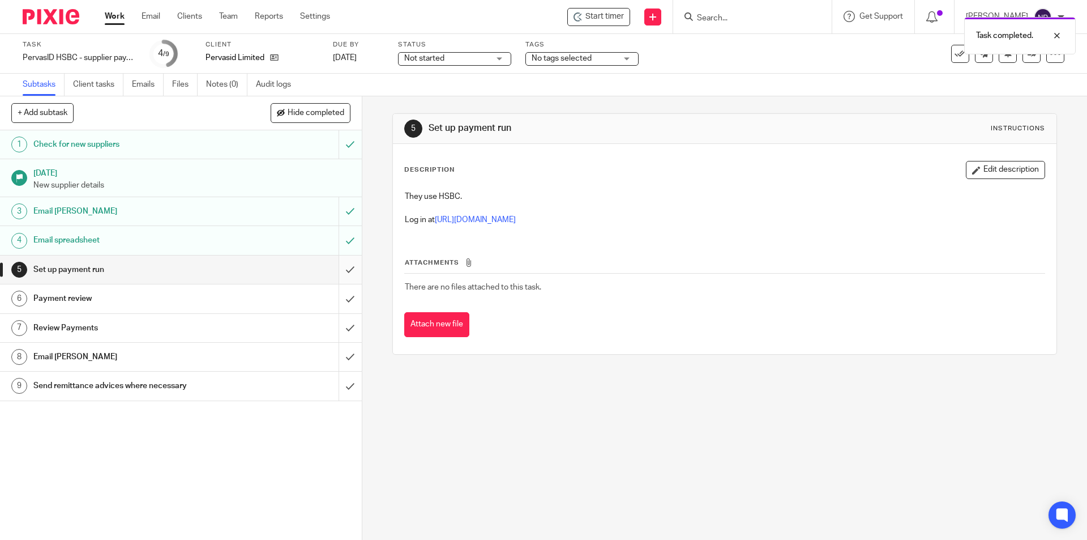
click at [344, 262] on input "submit" at bounding box center [181, 269] width 362 height 28
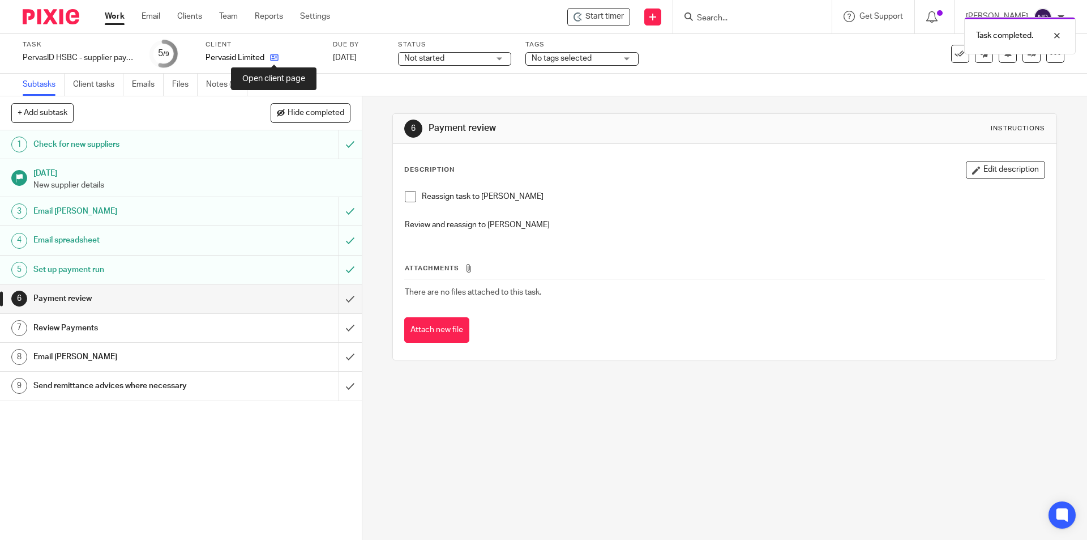
click at [273, 56] on icon at bounding box center [274, 57] width 8 height 8
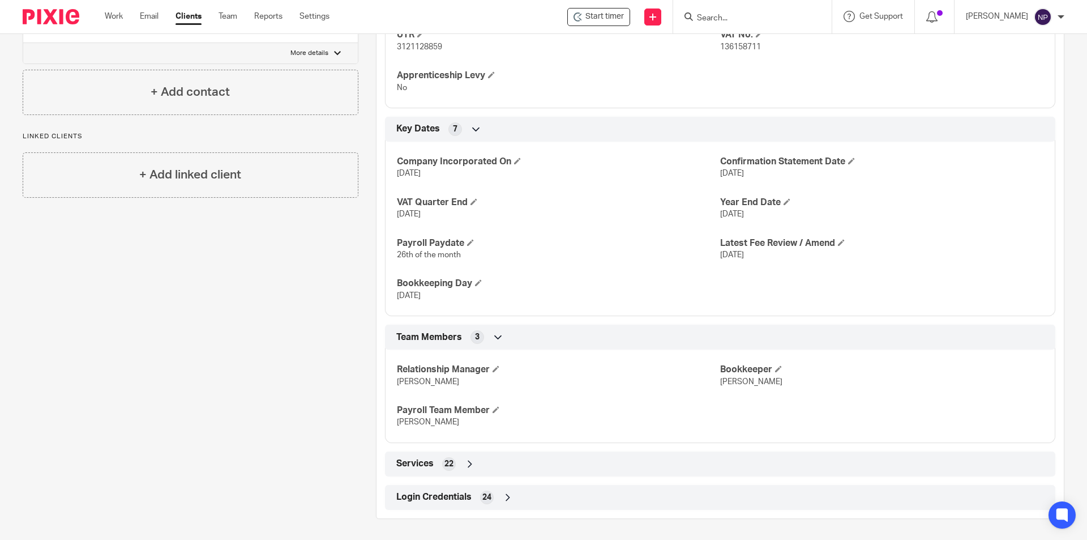
scroll to position [606, 0]
click at [549, 497] on div "Login Credentials 24" at bounding box center [720, 495] width 653 height 19
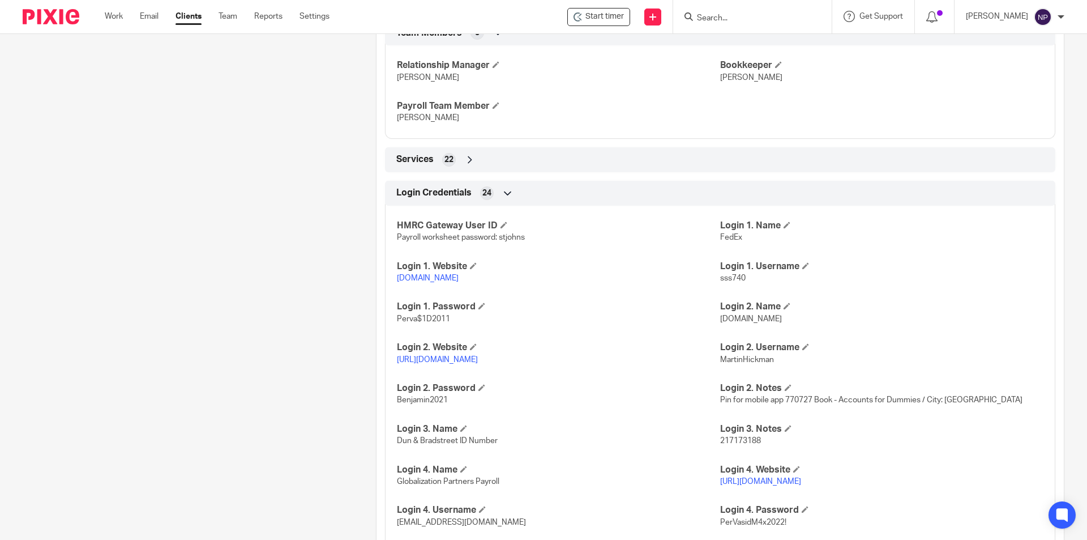
scroll to position [1059, 0]
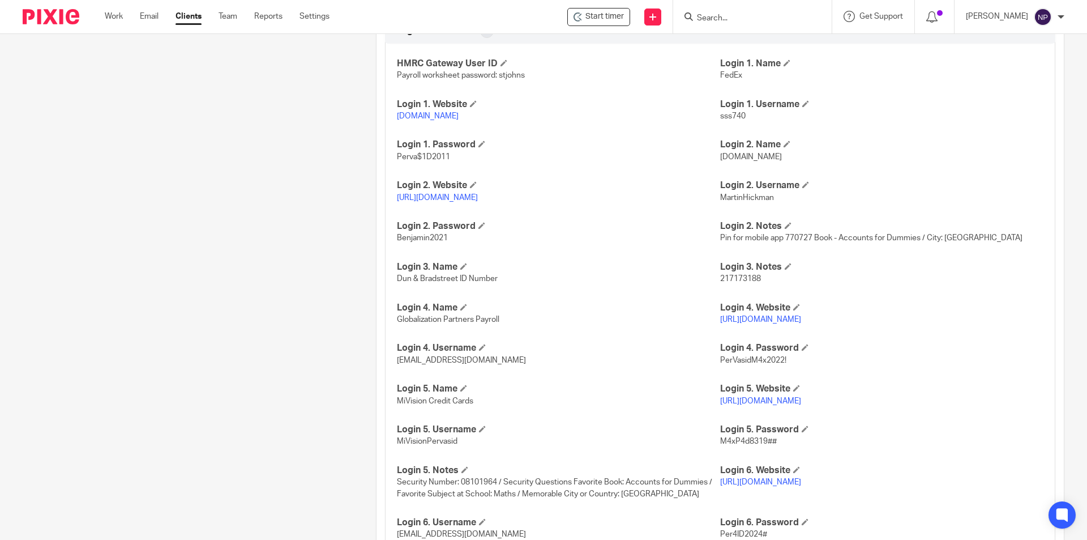
click at [740, 202] on span "MartinHickman" at bounding box center [747, 198] width 54 height 8
copy span "MartinHickman"
click at [478, 202] on link "https://www1.secure.hsbcnet.com/" at bounding box center [437, 198] width 81 height 8
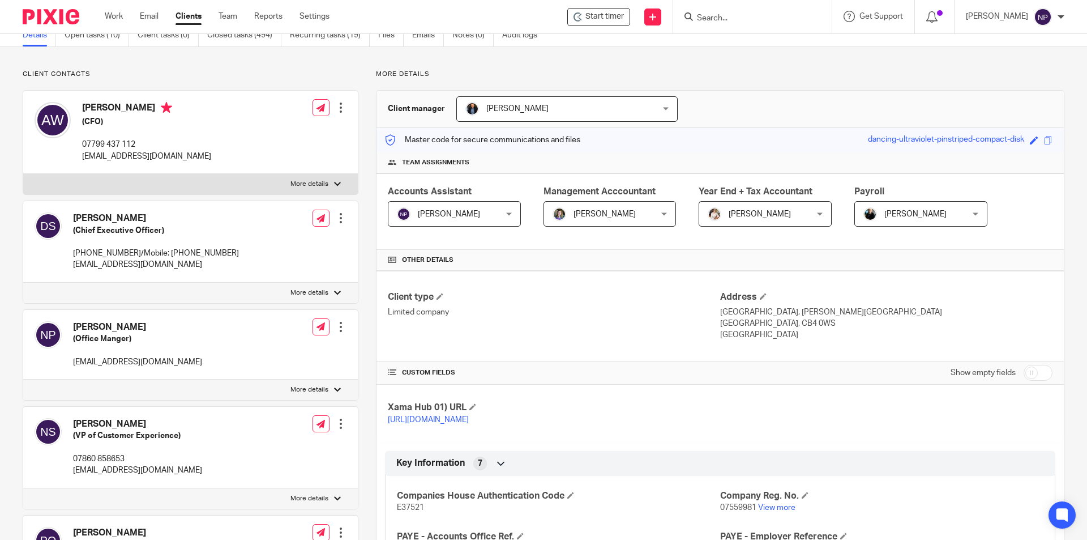
scroll to position [0, 0]
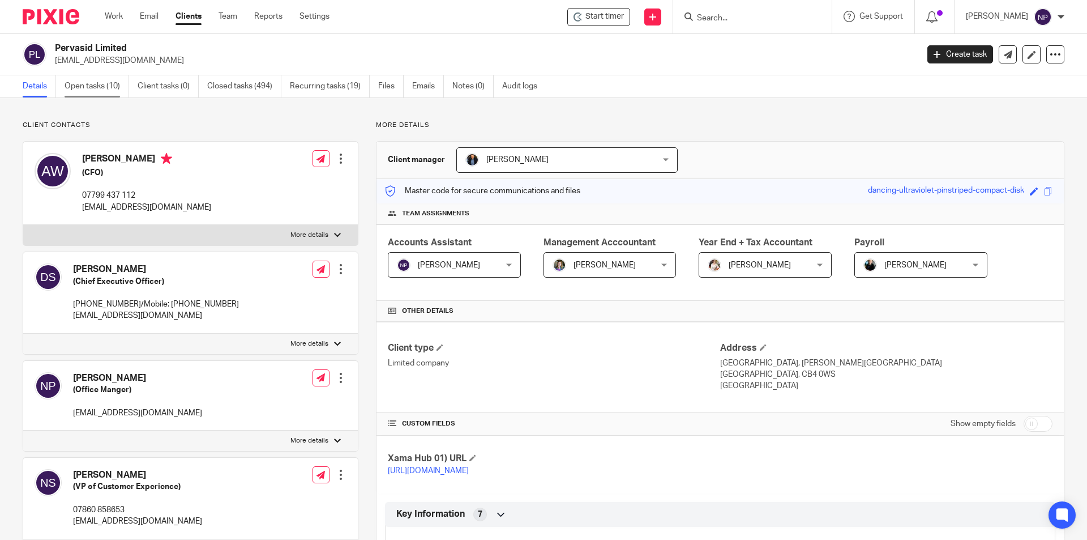
click at [112, 88] on link "Open tasks (10)" at bounding box center [97, 86] width 65 height 22
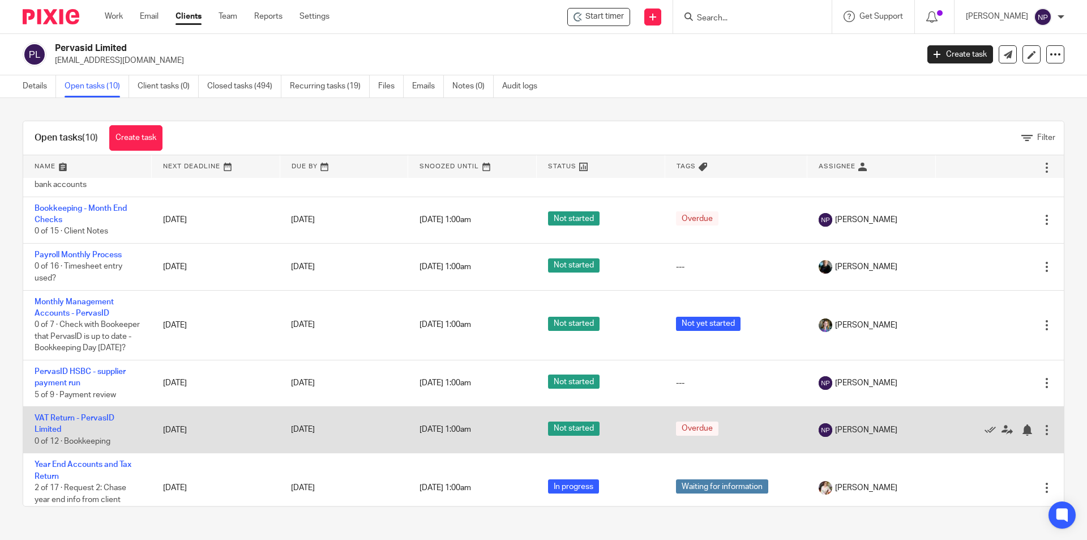
scroll to position [170, 0]
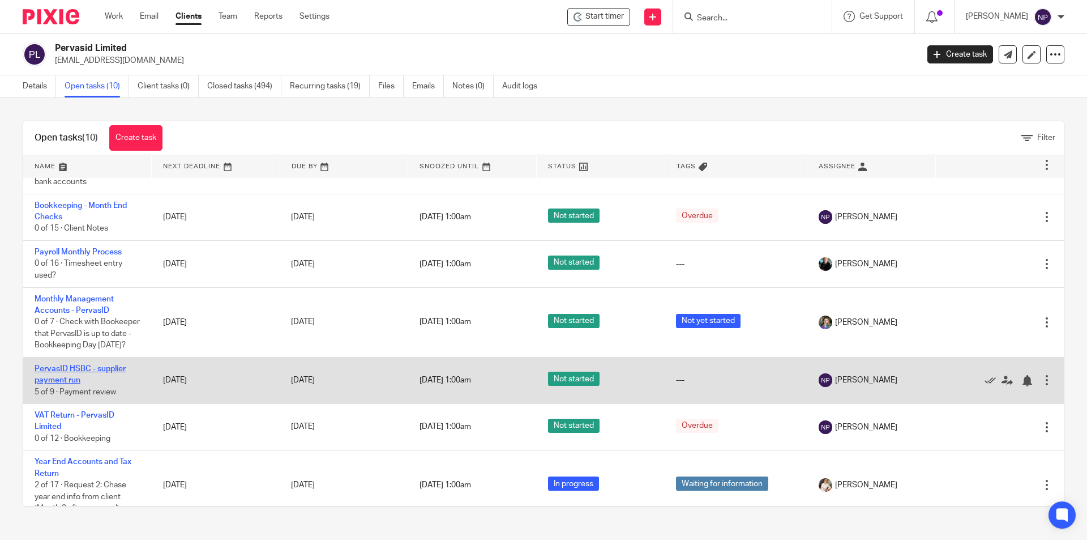
click at [109, 384] on link "PervasID HSBC - supplier payment run" at bounding box center [80, 374] width 91 height 19
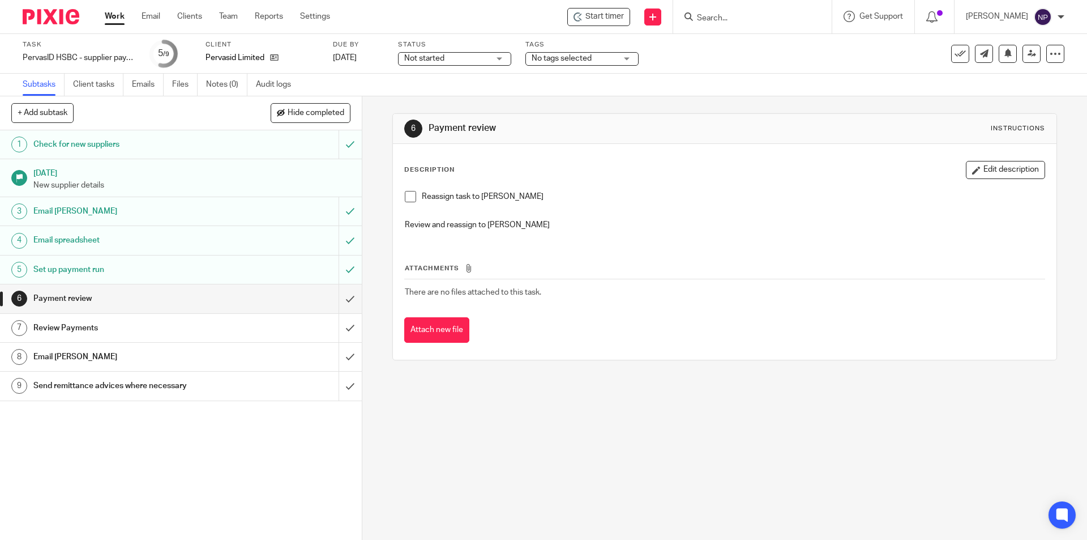
click at [414, 206] on li "Reassign task to [PERSON_NAME]" at bounding box center [724, 199] width 639 height 17
click at [411, 198] on span at bounding box center [410, 196] width 11 height 11
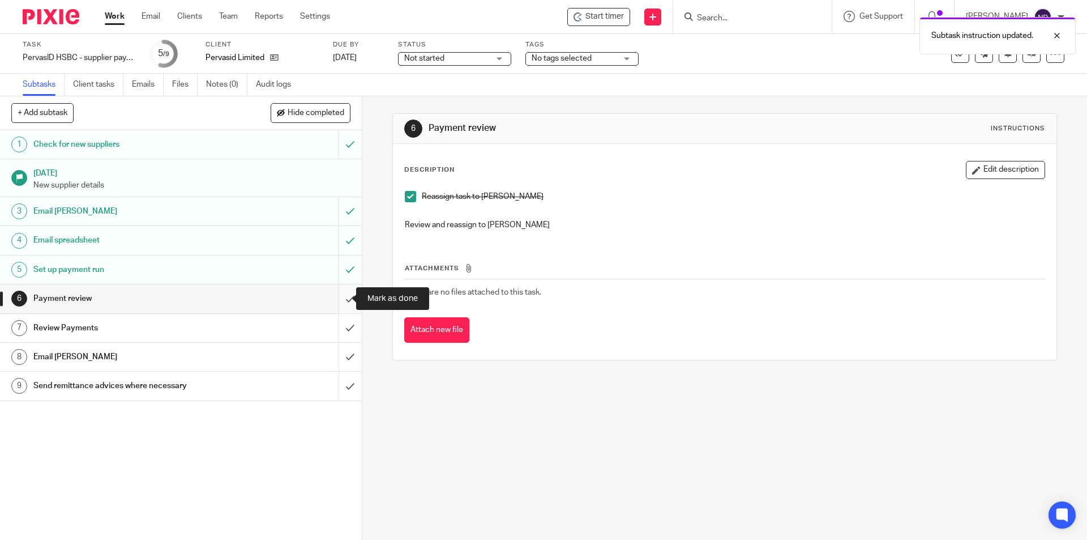
click at [348, 298] on input "submit" at bounding box center [181, 298] width 362 height 28
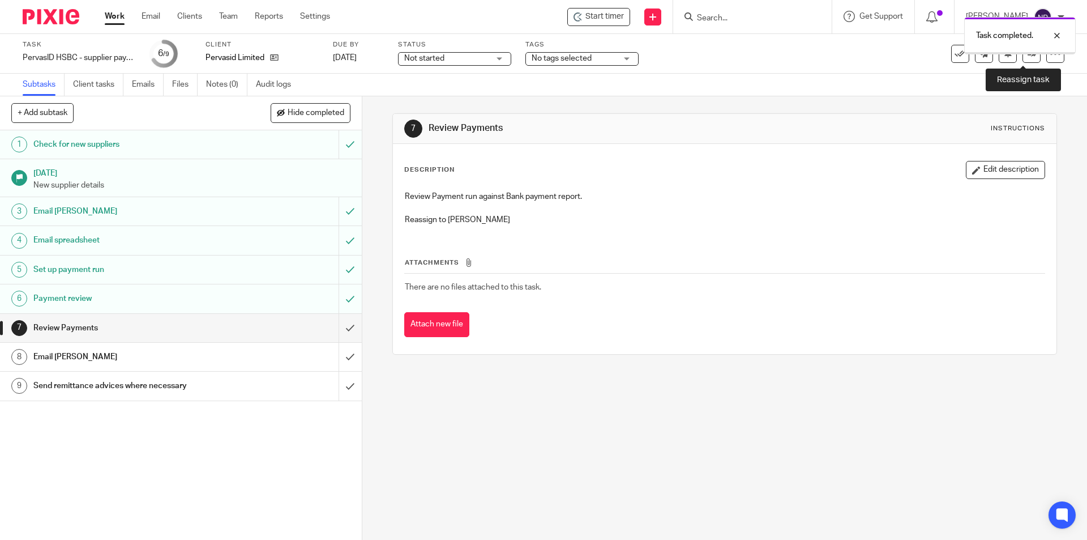
click at [1028, 59] on link at bounding box center [1032, 54] width 18 height 18
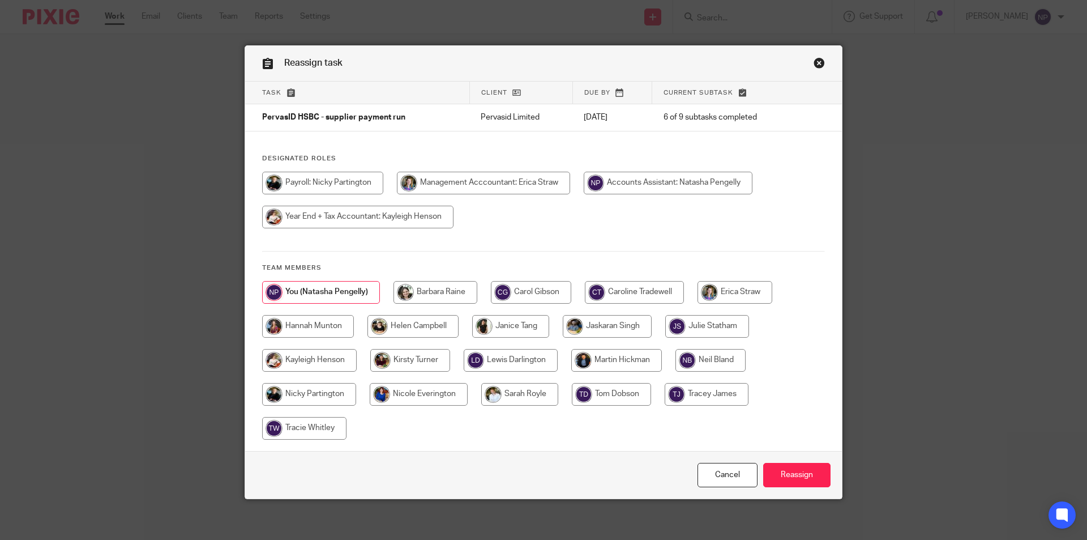
click at [387, 325] on input "radio" at bounding box center [412, 326] width 91 height 23
radio input "true"
click at [782, 476] on input "Reassign" at bounding box center [796, 475] width 67 height 24
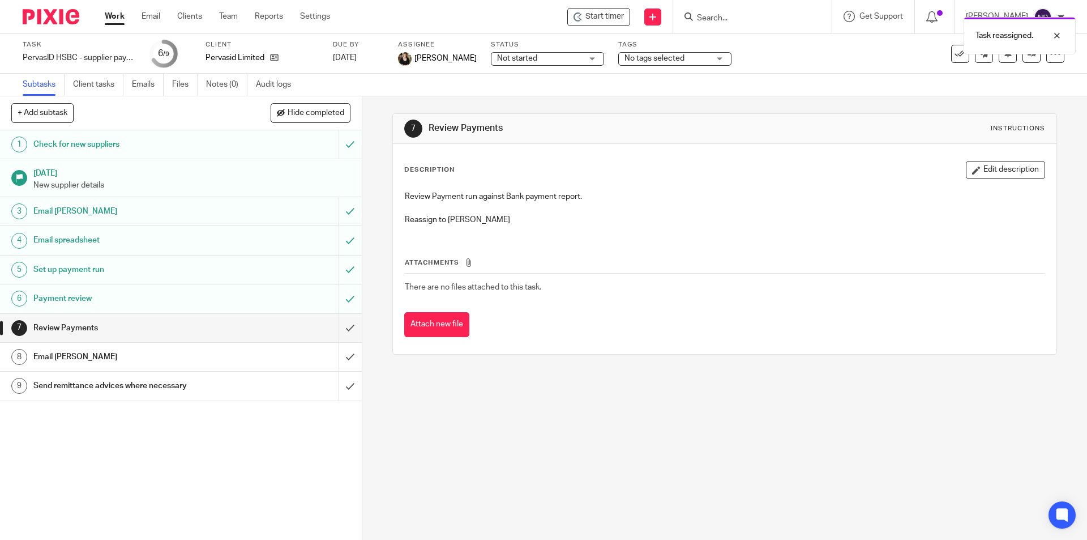
click at [283, 56] on div "Pervasid Limited" at bounding box center [262, 57] width 113 height 11
click at [270, 60] on icon at bounding box center [274, 57] width 8 height 8
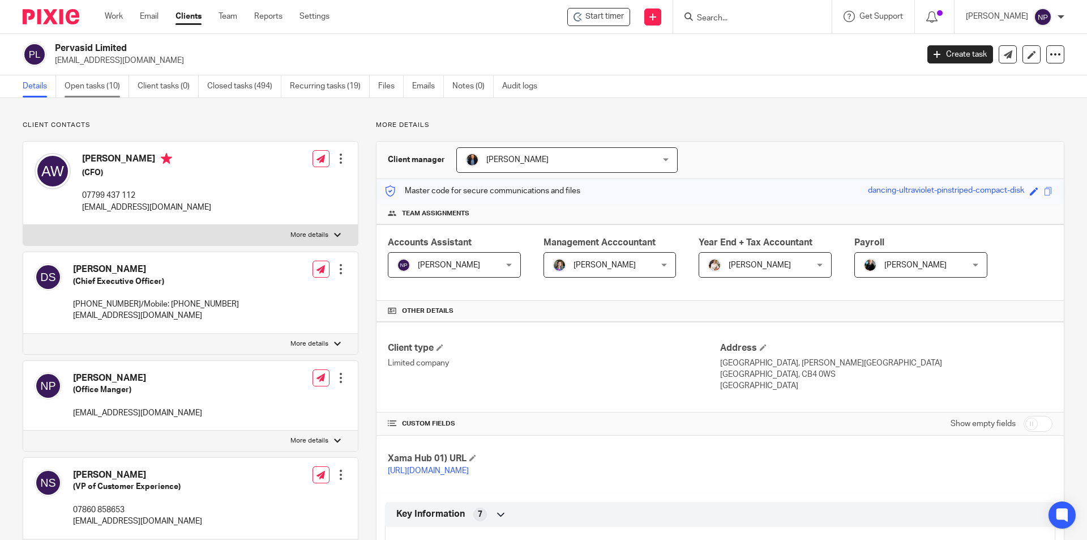
click at [116, 87] on link "Open tasks (10)" at bounding box center [97, 86] width 65 height 22
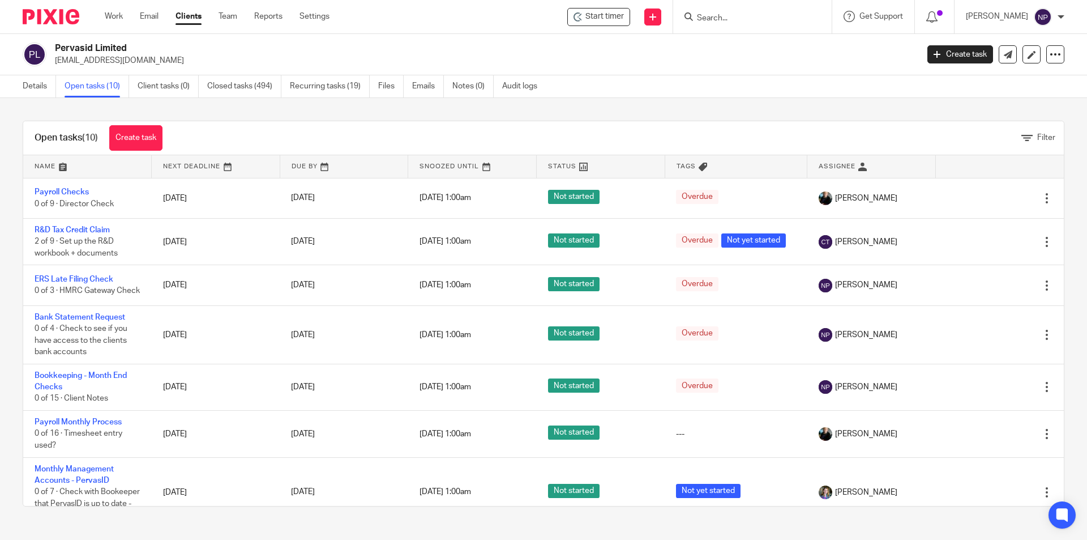
click at [723, 12] on form at bounding box center [756, 17] width 121 height 14
click at [725, 15] on input "Search" at bounding box center [747, 19] width 102 height 10
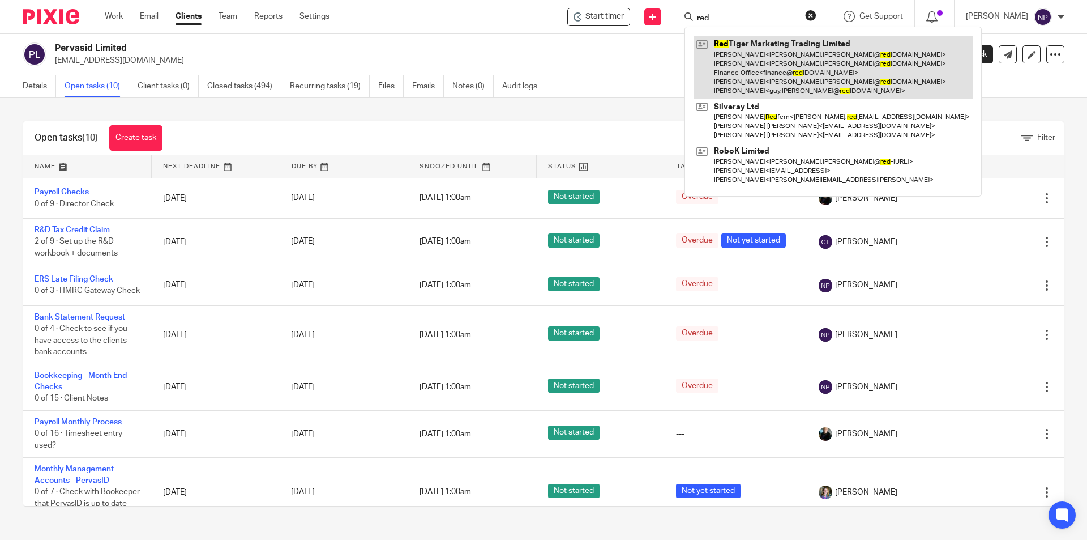
type input "red"
click at [770, 61] on link at bounding box center [833, 67] width 279 height 63
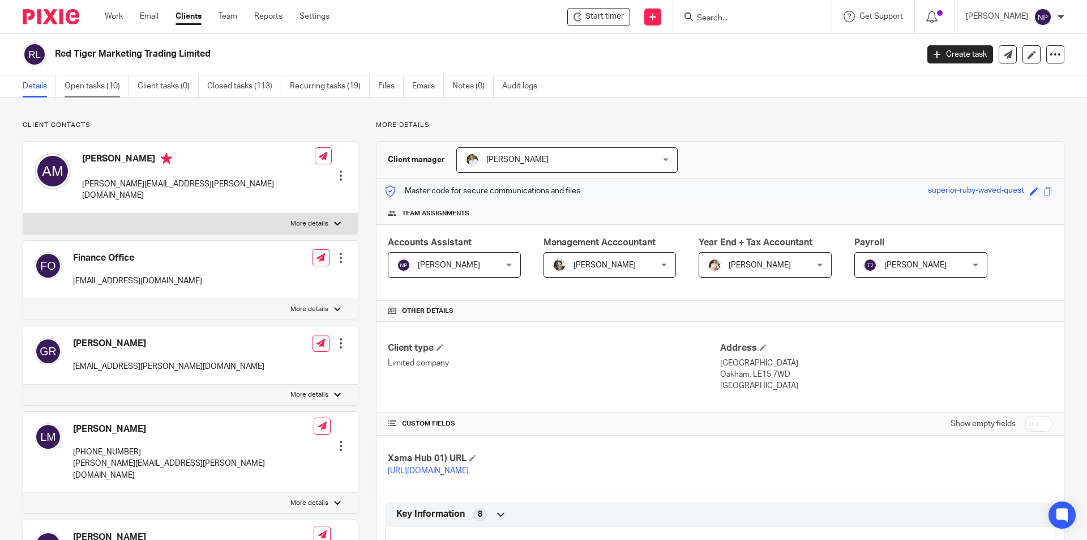
click at [76, 78] on link "Open tasks (10)" at bounding box center [97, 86] width 65 height 22
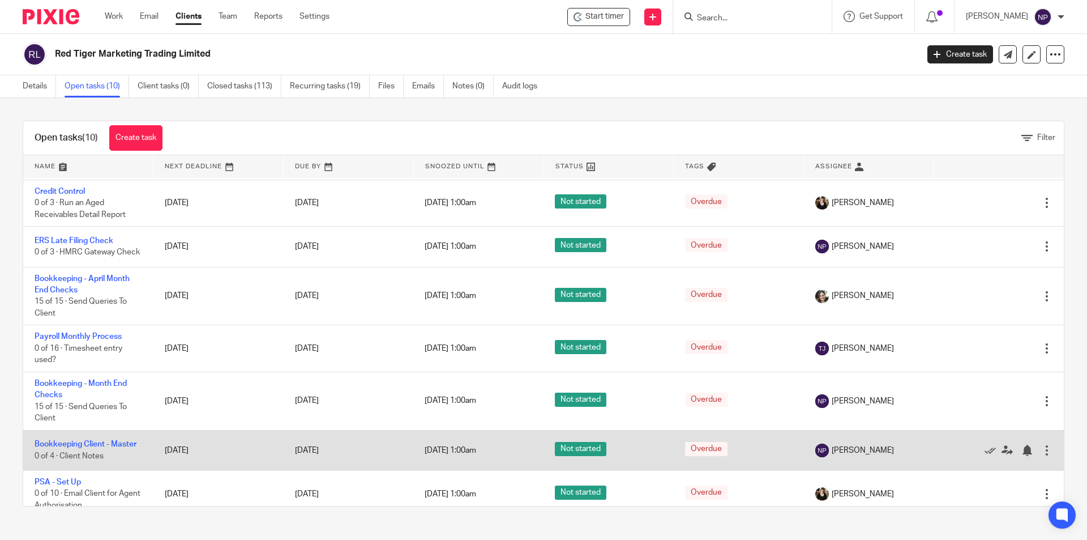
scroll to position [113, 0]
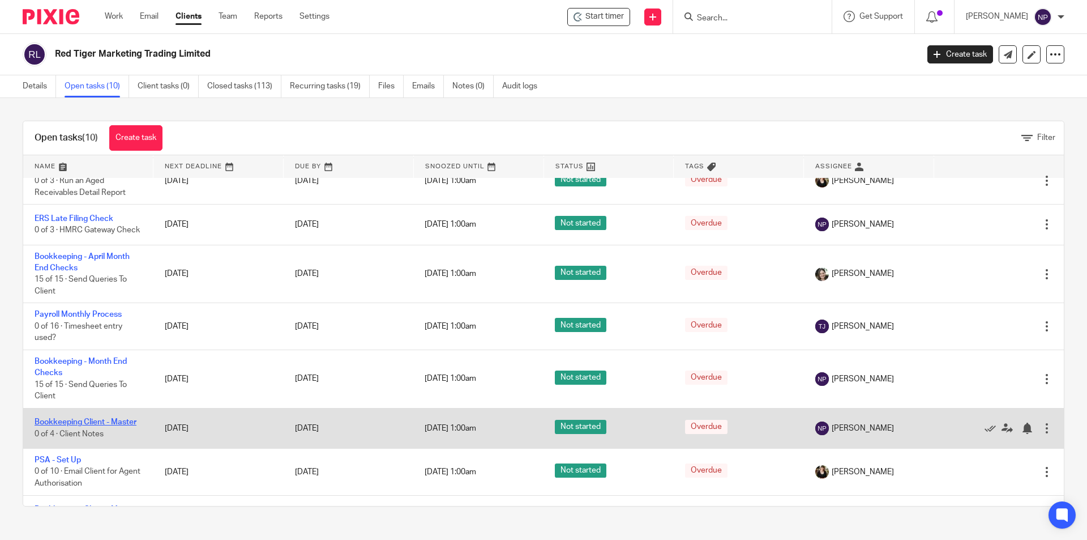
click at [126, 426] on link "Bookkeeping Client - Master" at bounding box center [86, 422] width 102 height 8
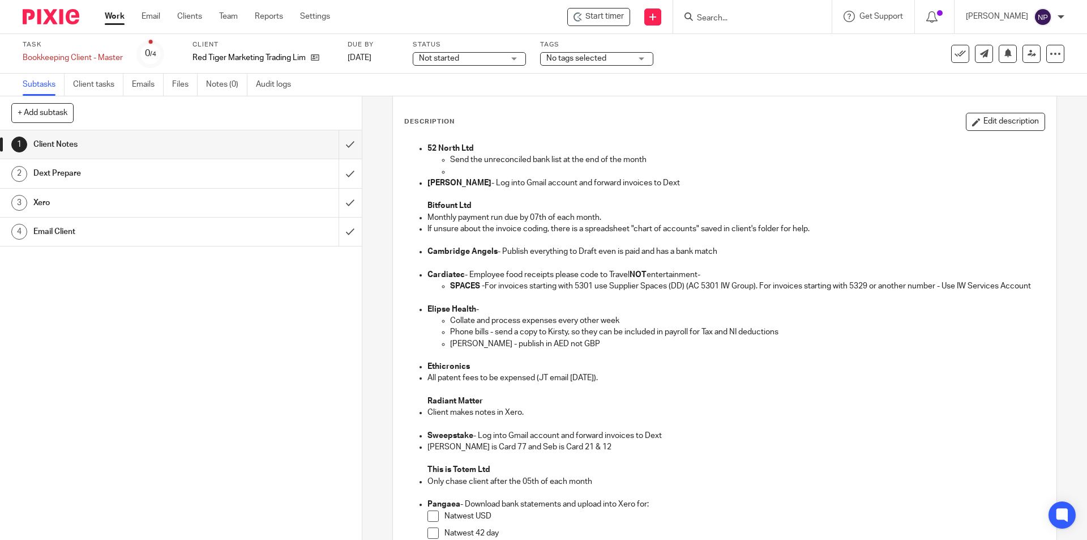
scroll to position [170, 0]
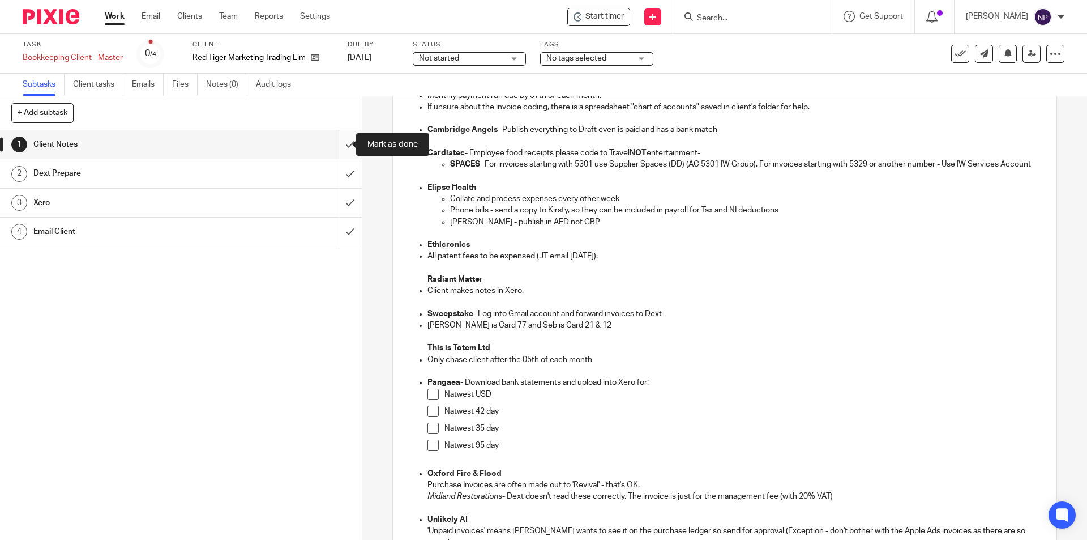
click at [345, 147] on input "submit" at bounding box center [181, 144] width 362 height 28
